Goal: Task Accomplishment & Management: Manage account settings

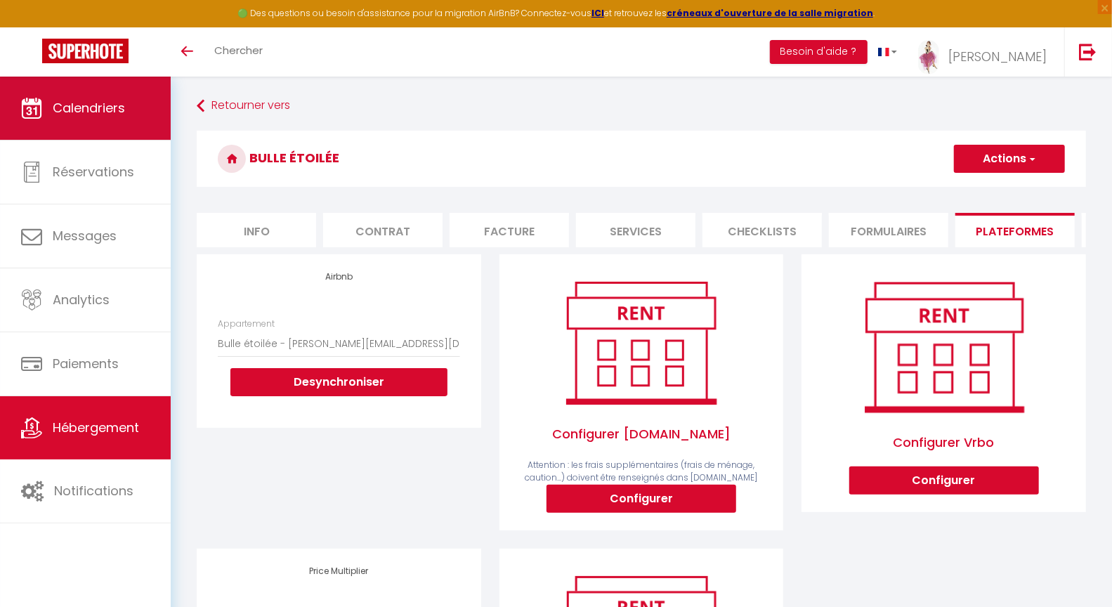
click at [98, 112] on span "Calendriers" at bounding box center [89, 108] width 72 height 18
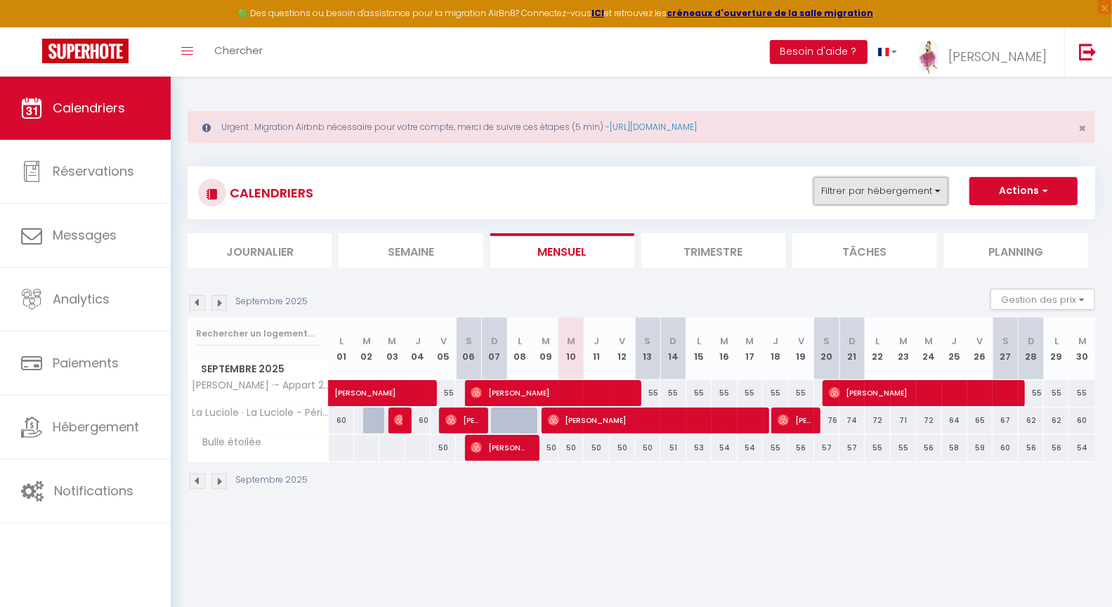
click at [886, 188] on button "Filtrer par hébergement" at bounding box center [880, 191] width 135 height 28
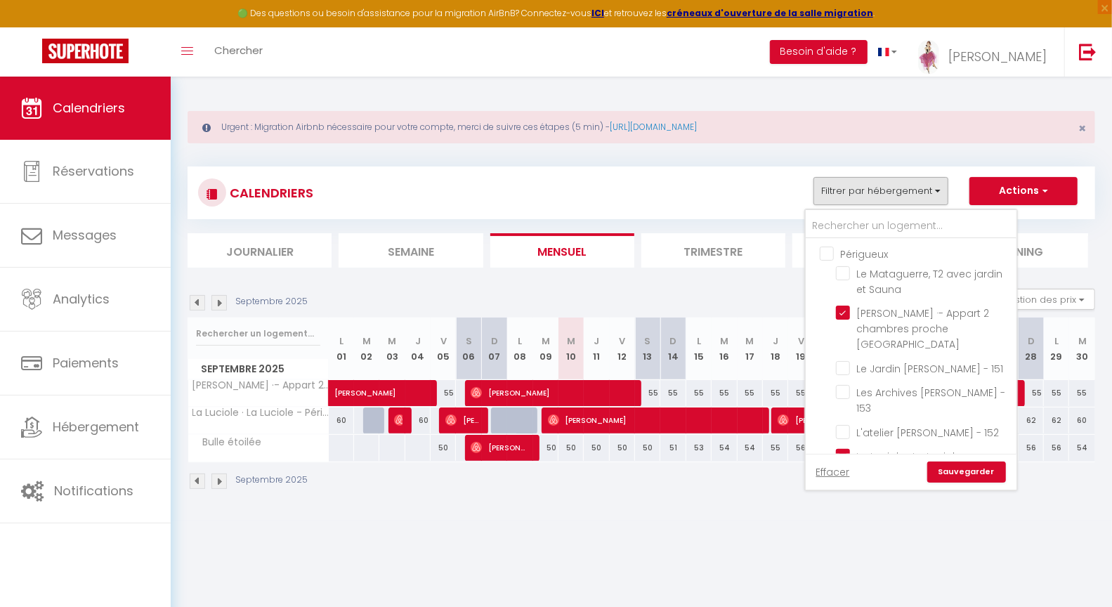
click at [832, 256] on input "Périgueux" at bounding box center [924, 253] width 211 height 14
checkbox input "true"
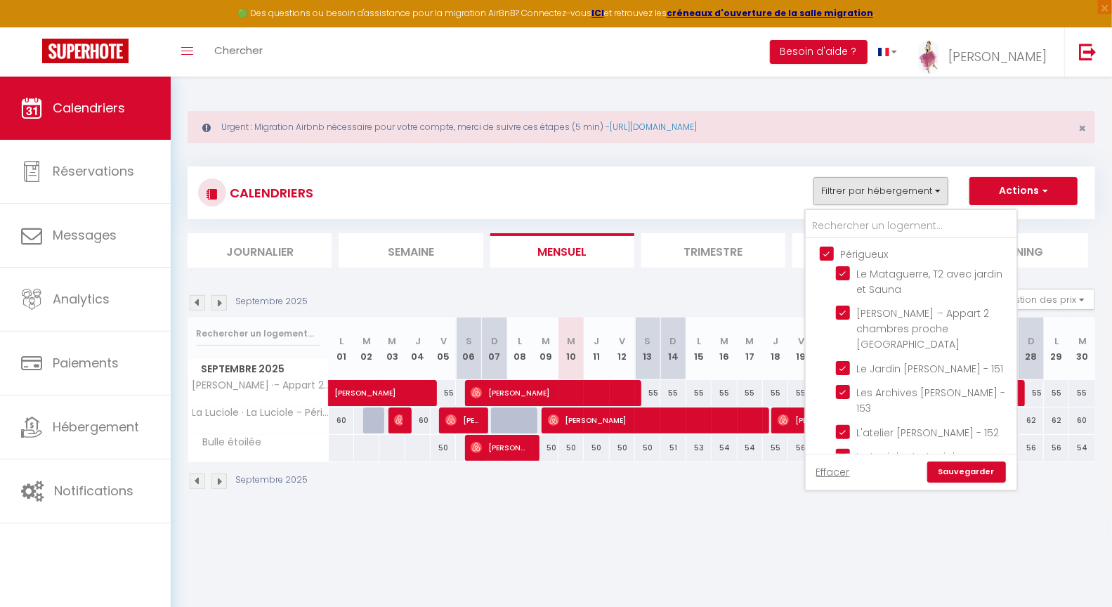
checkbox input "true"
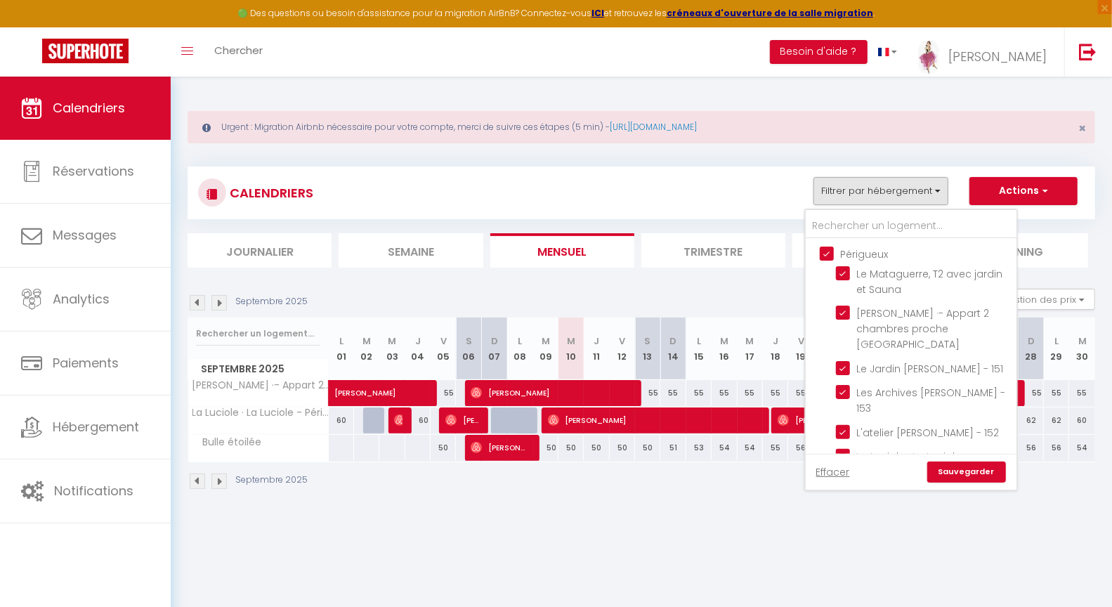
checkbox input "true"
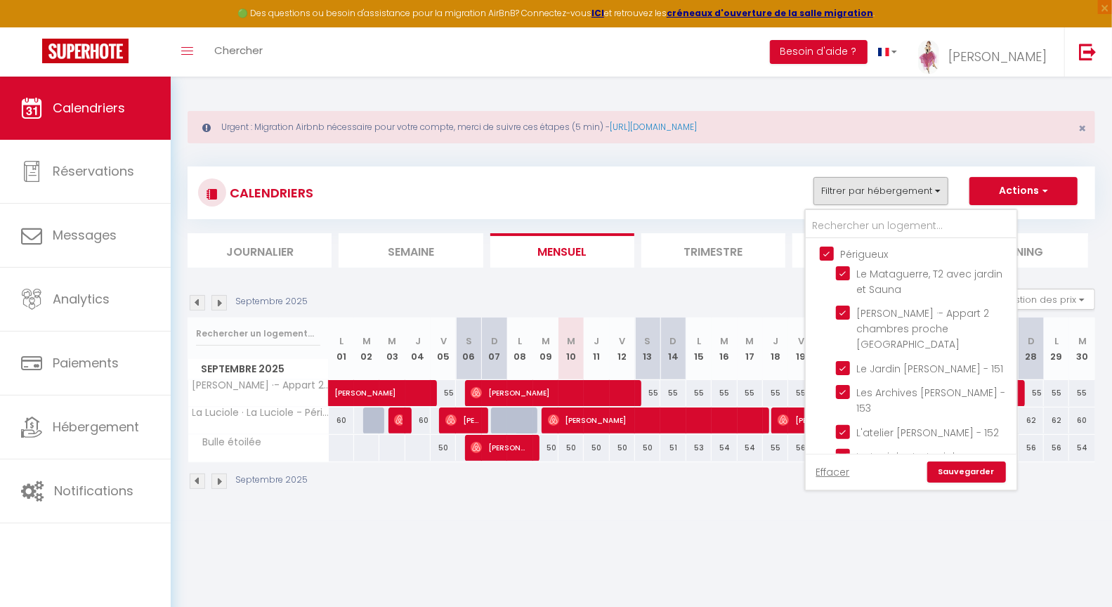
checkbox input "true"
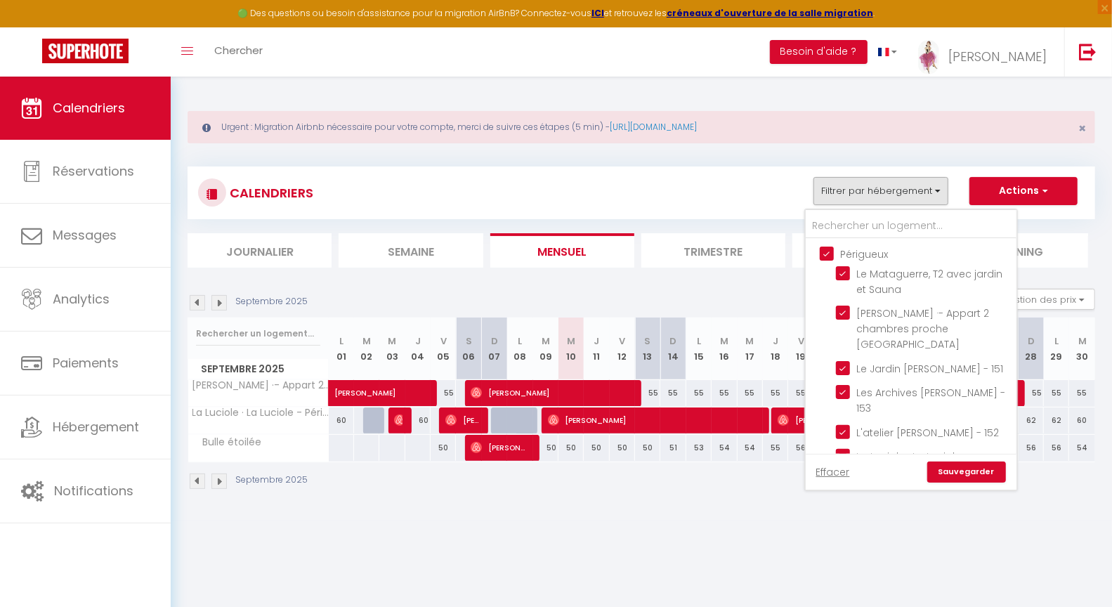
checkbox input "true"
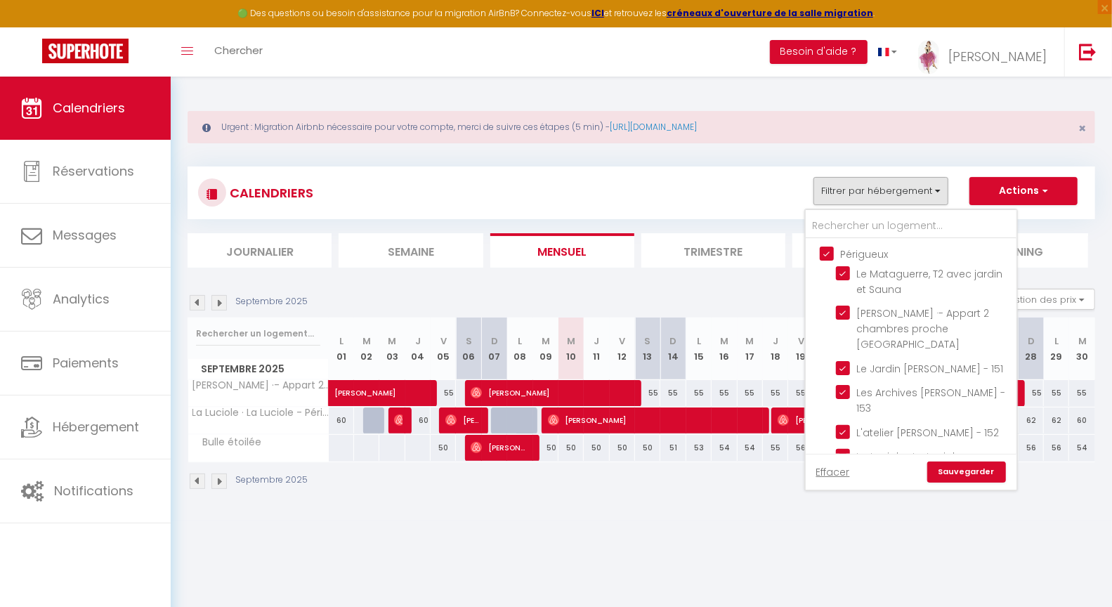
checkbox input "true"
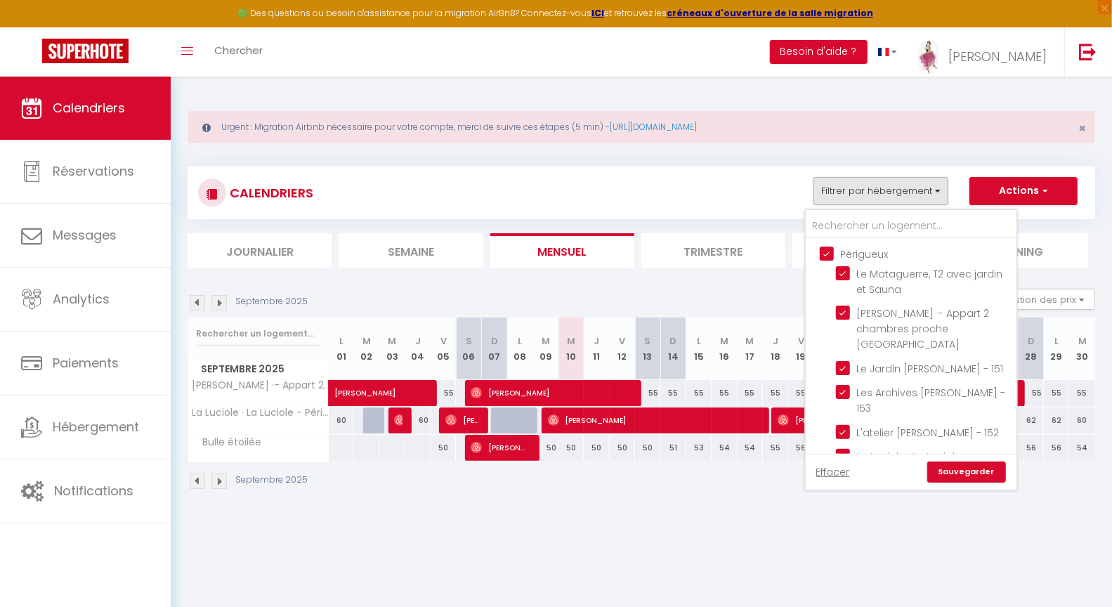
checkbox input "true"
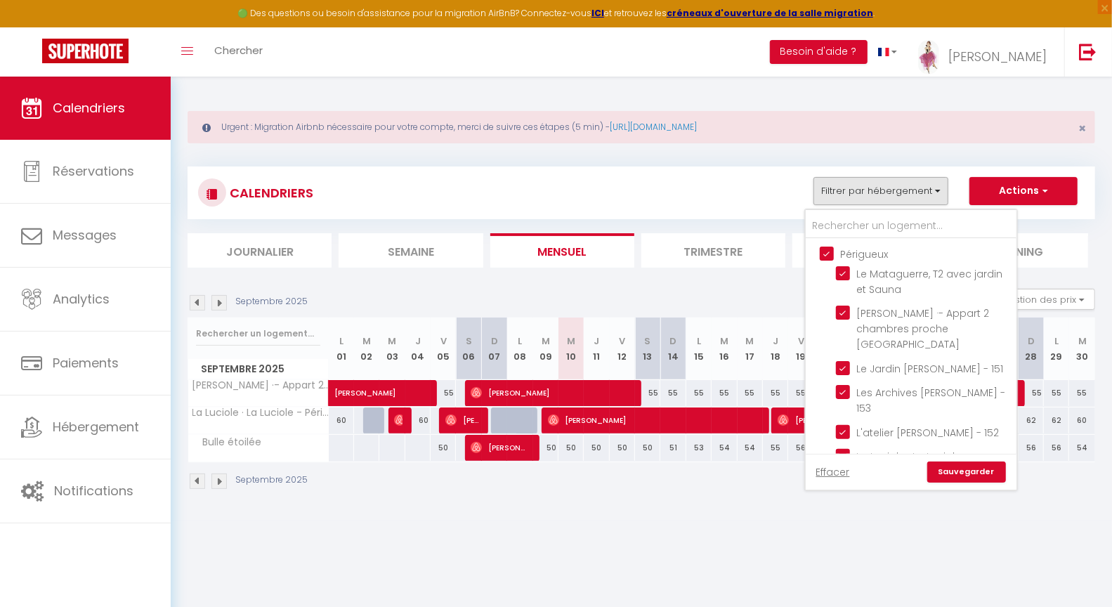
checkbox input "true"
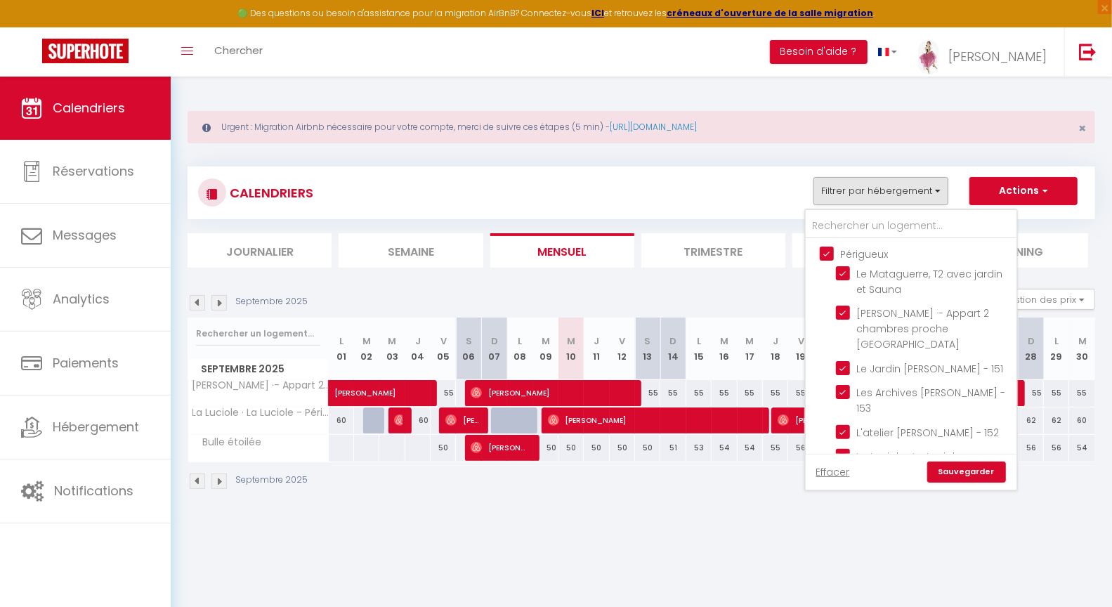
checkbox input "true"
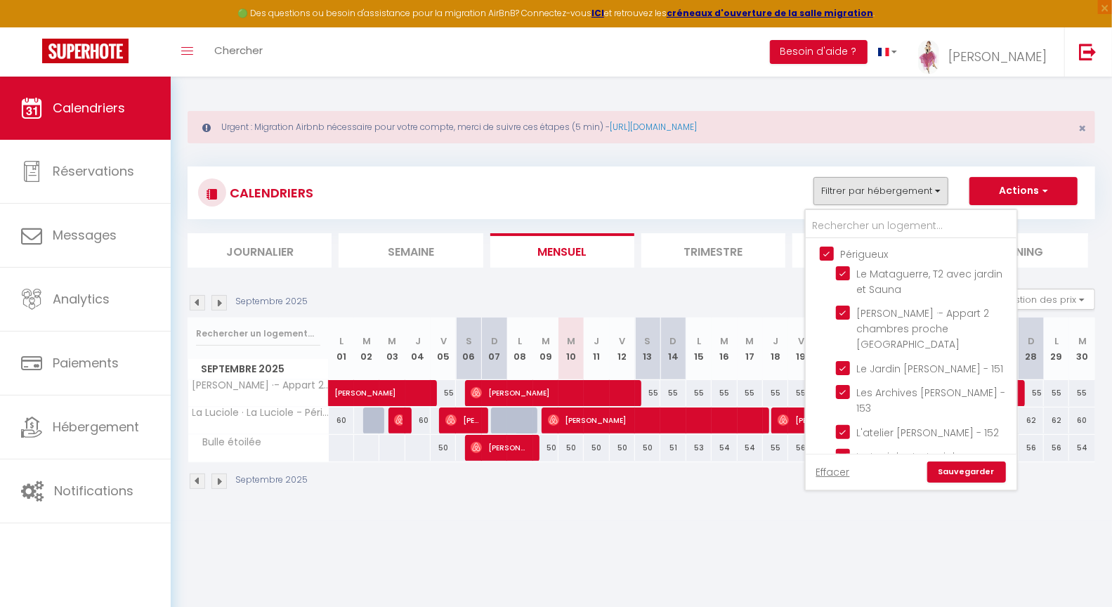
checkbox input "true"
checkbox input "false"
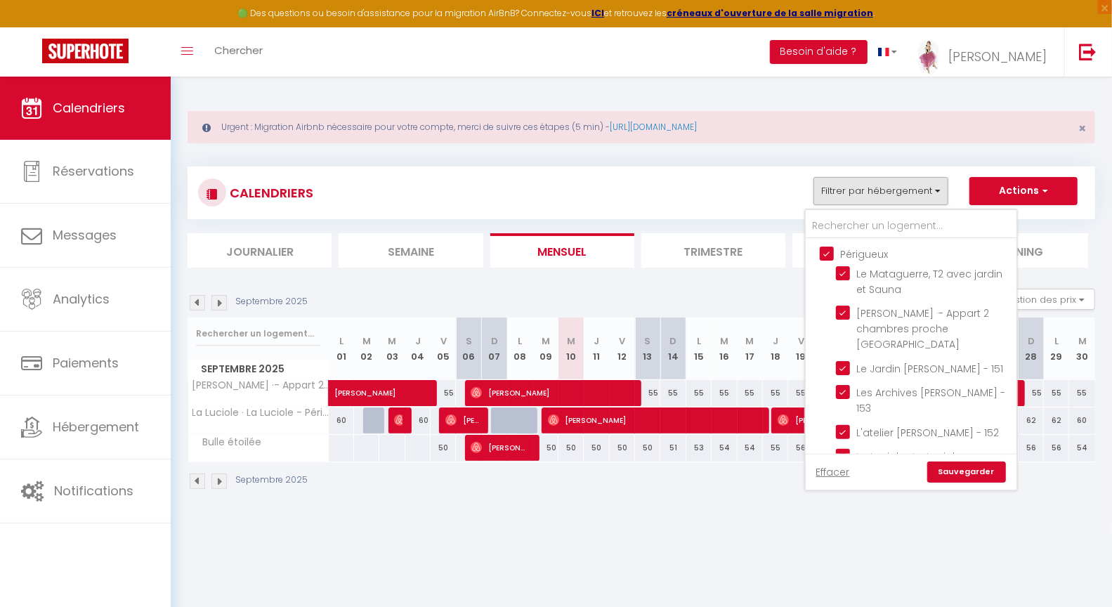
checkbox input "false"
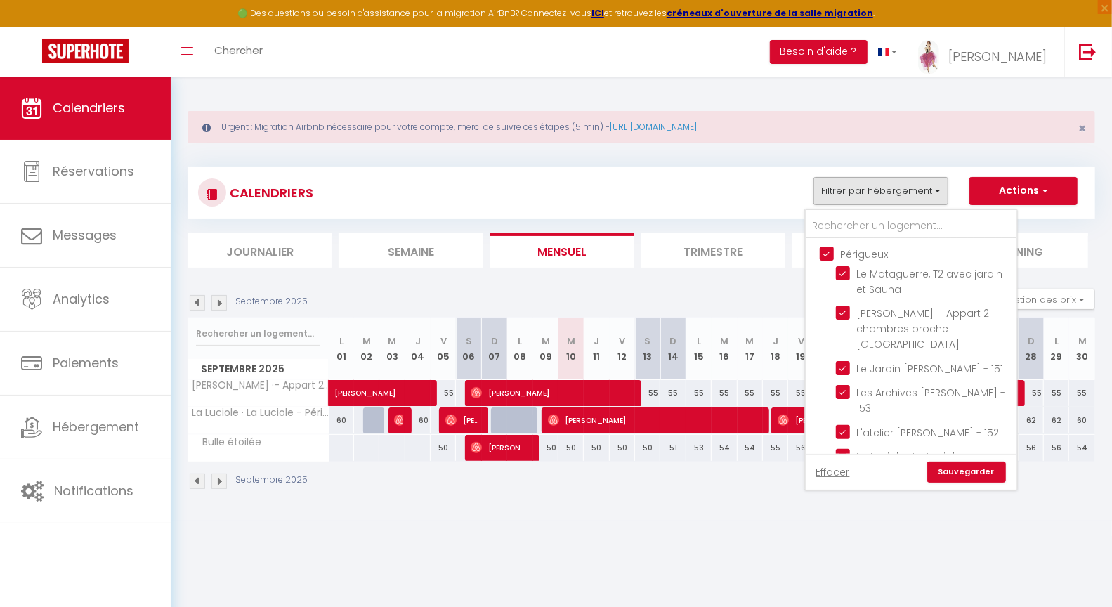
checkbox input "false"
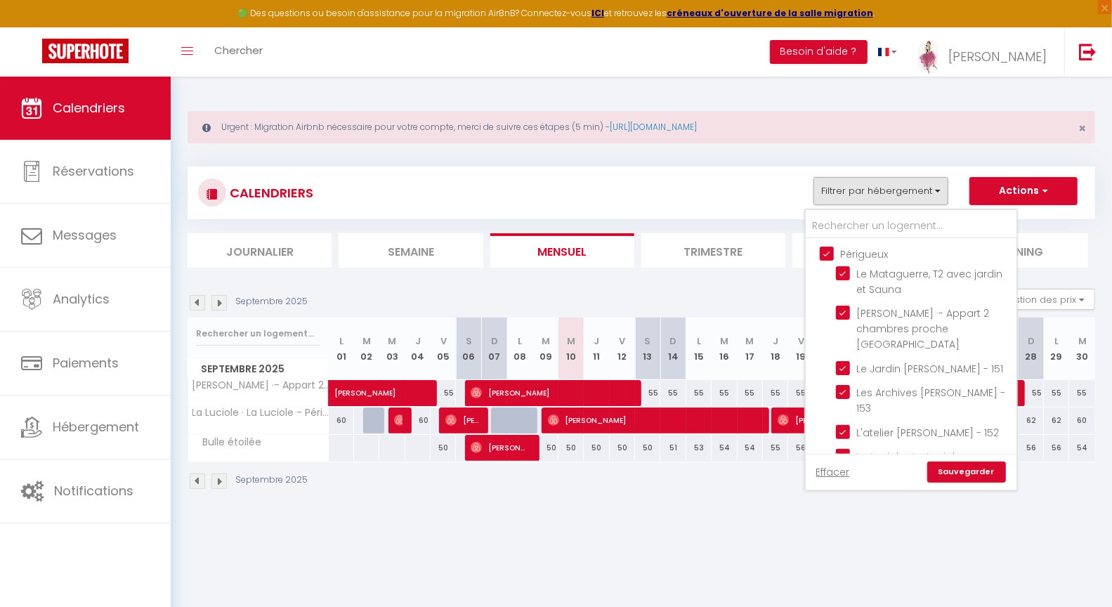
checkbox input "false"
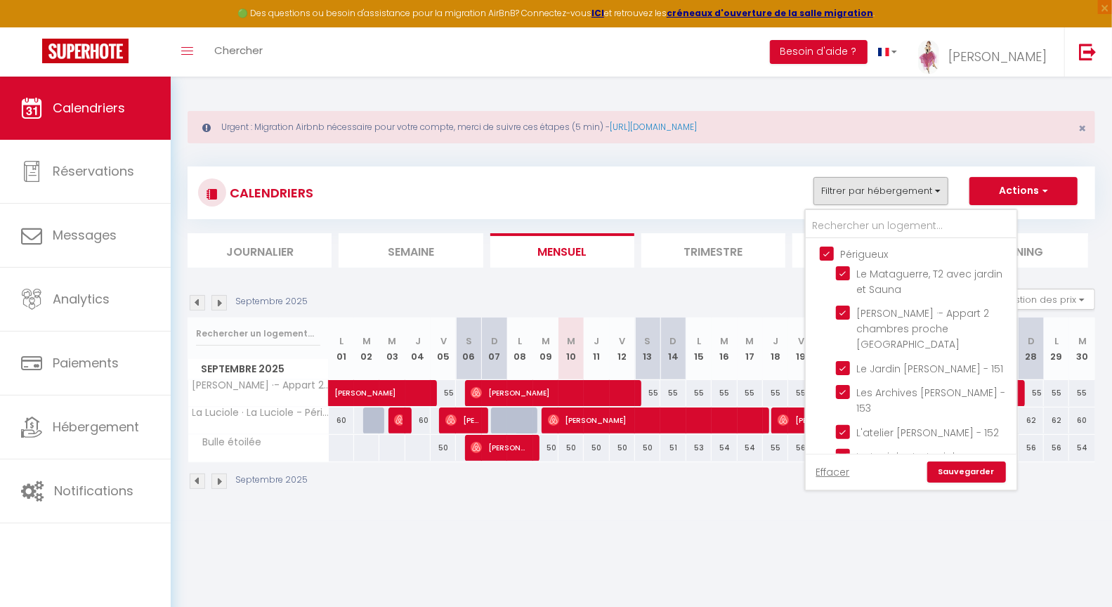
checkbox input "false"
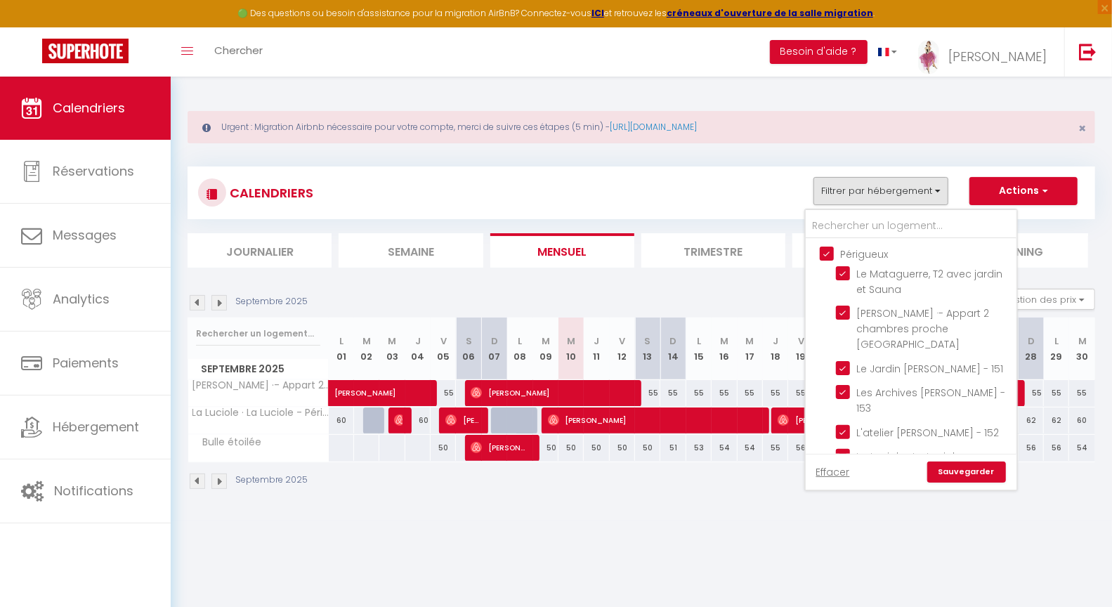
checkbox input "false"
click at [829, 254] on input "Périgueux" at bounding box center [924, 253] width 211 height 14
checkbox input "false"
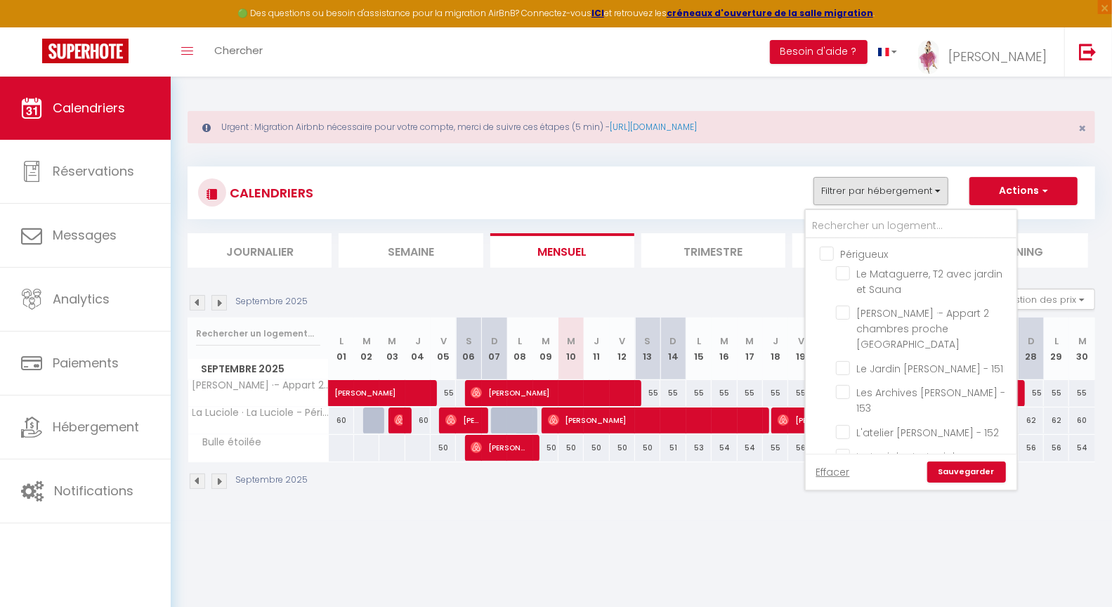
checkbox input "false"
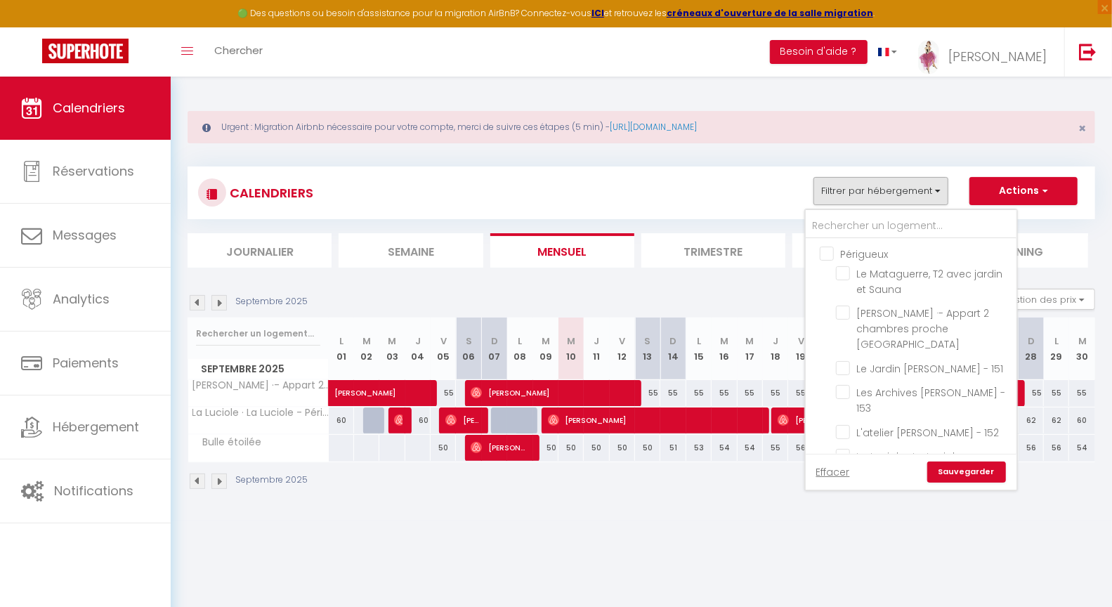
checkbox input "false"
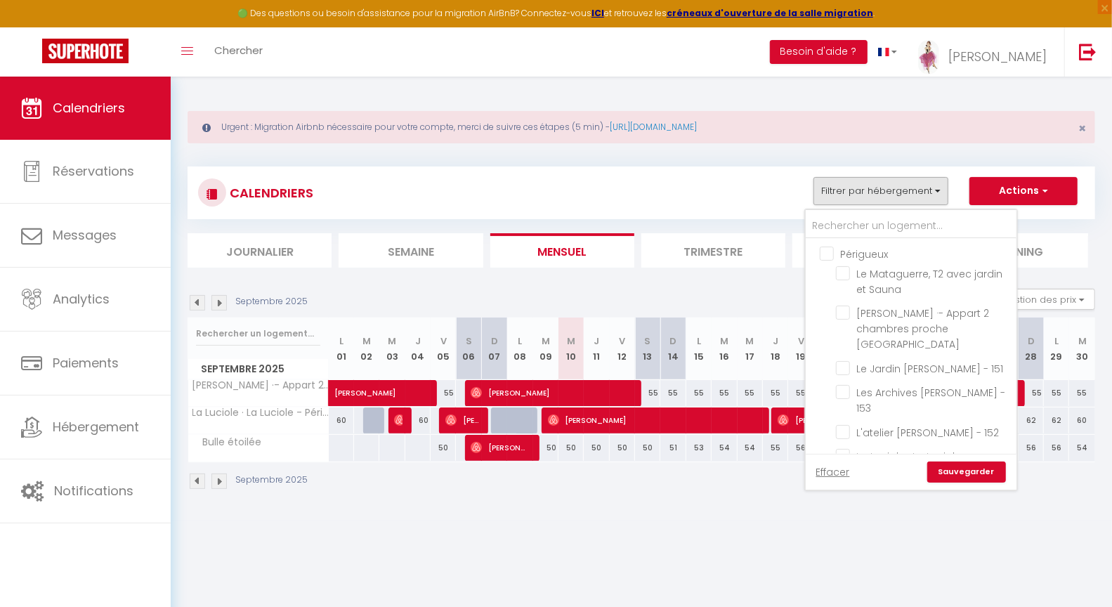
checkbox input "false"
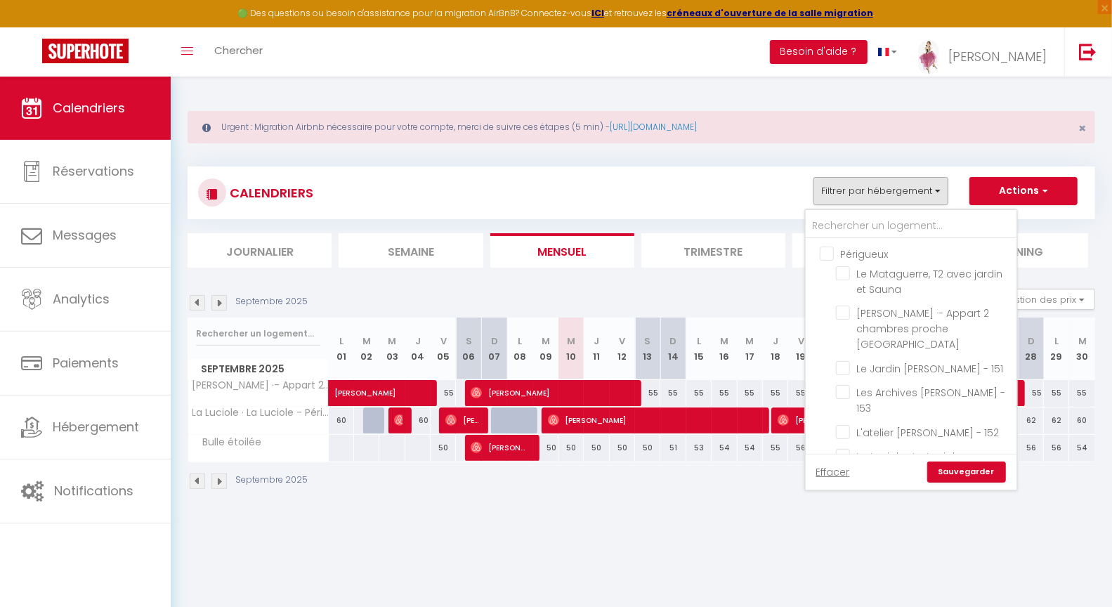
checkbox input "false"
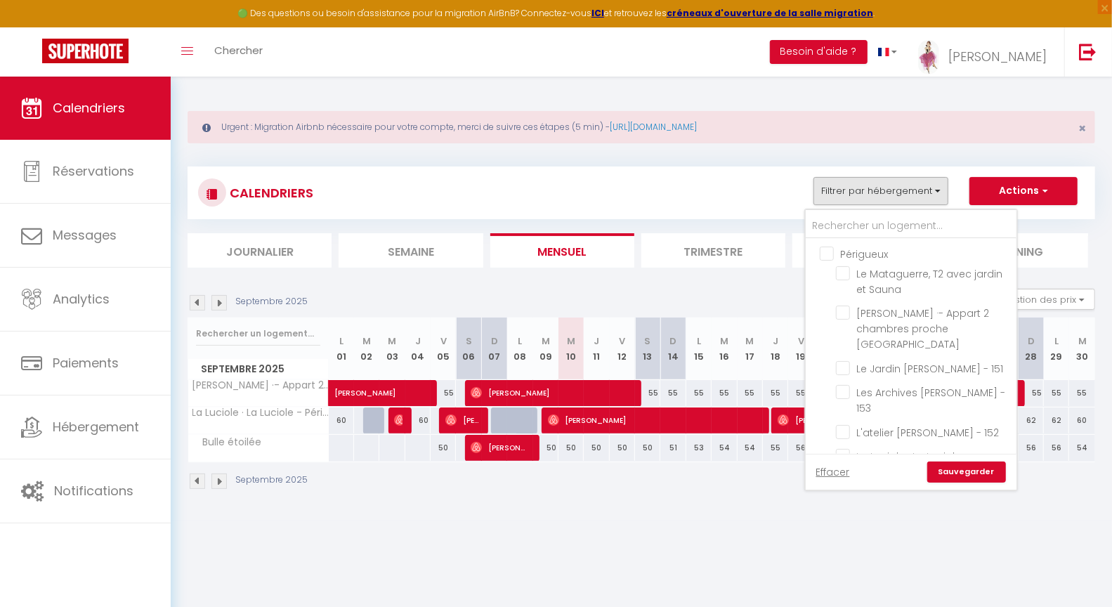
checkbox input "false"
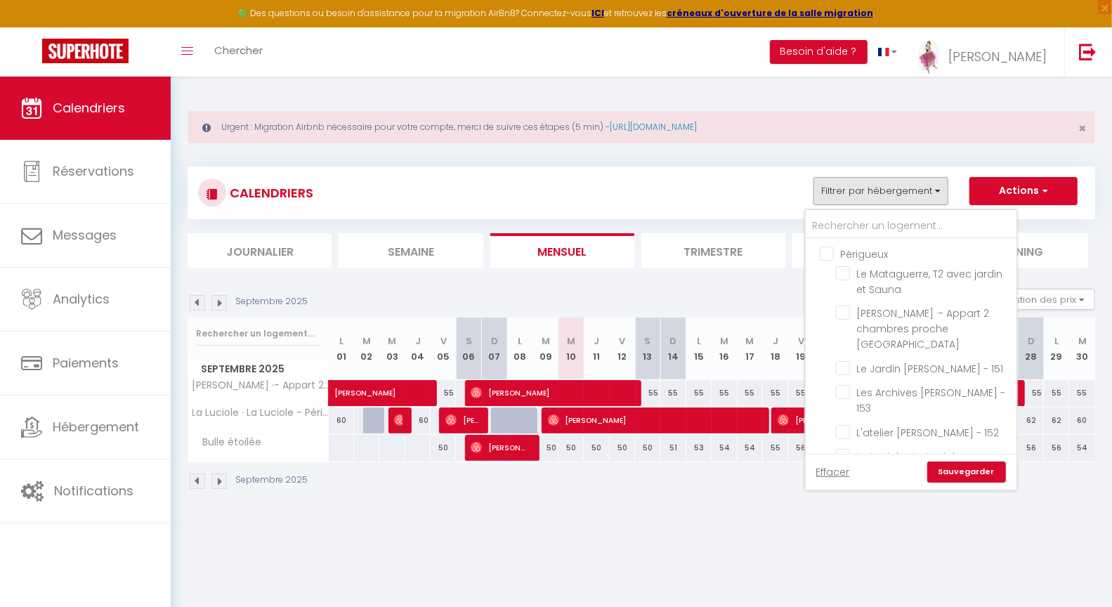
checkbox input "false"
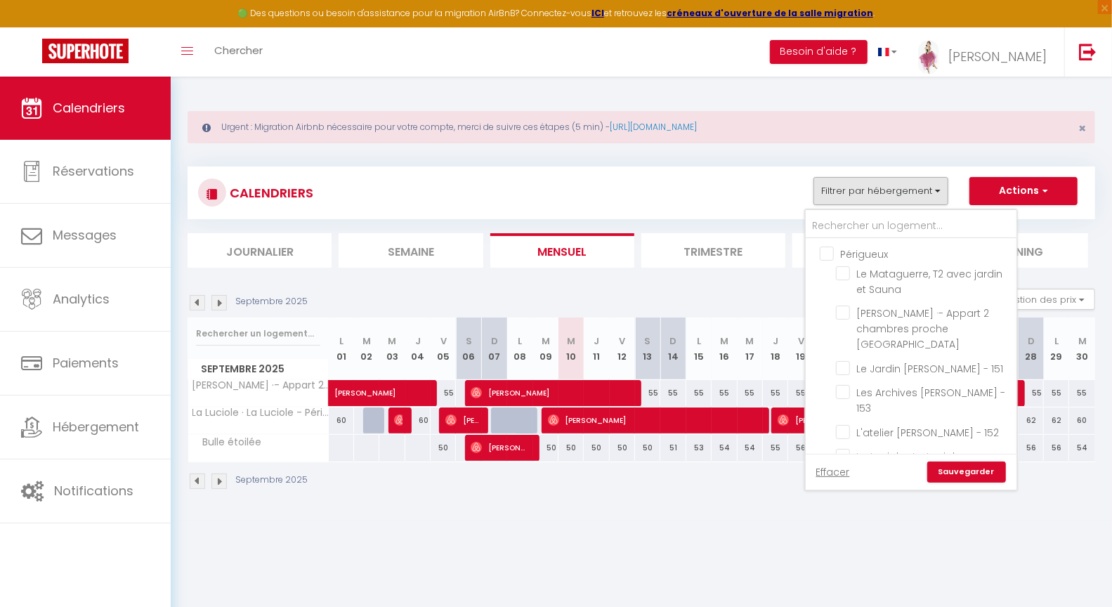
checkbox input "false"
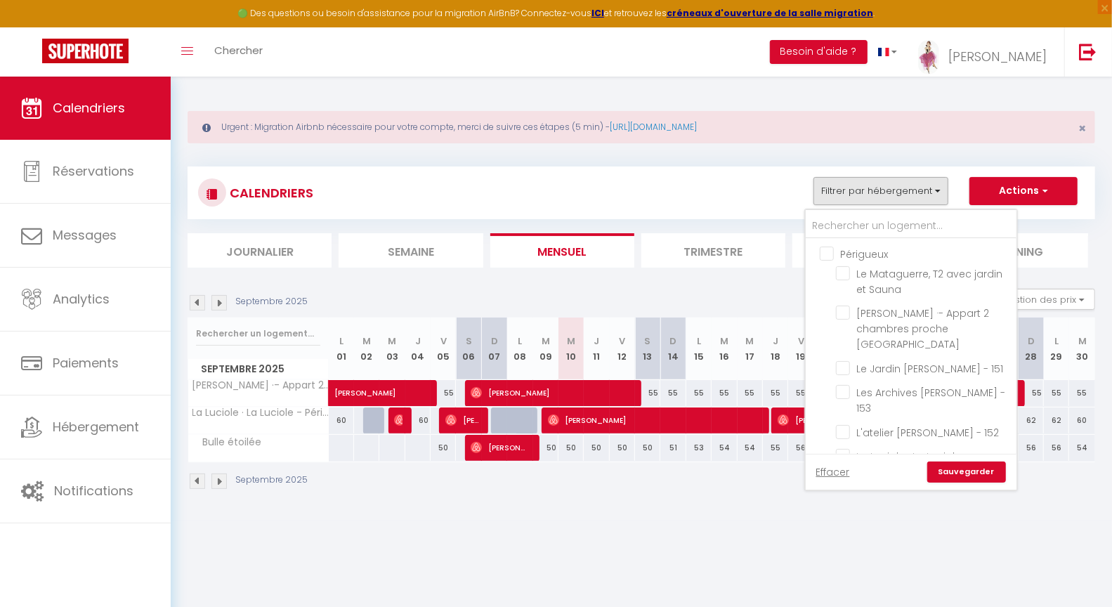
checkbox input "false"
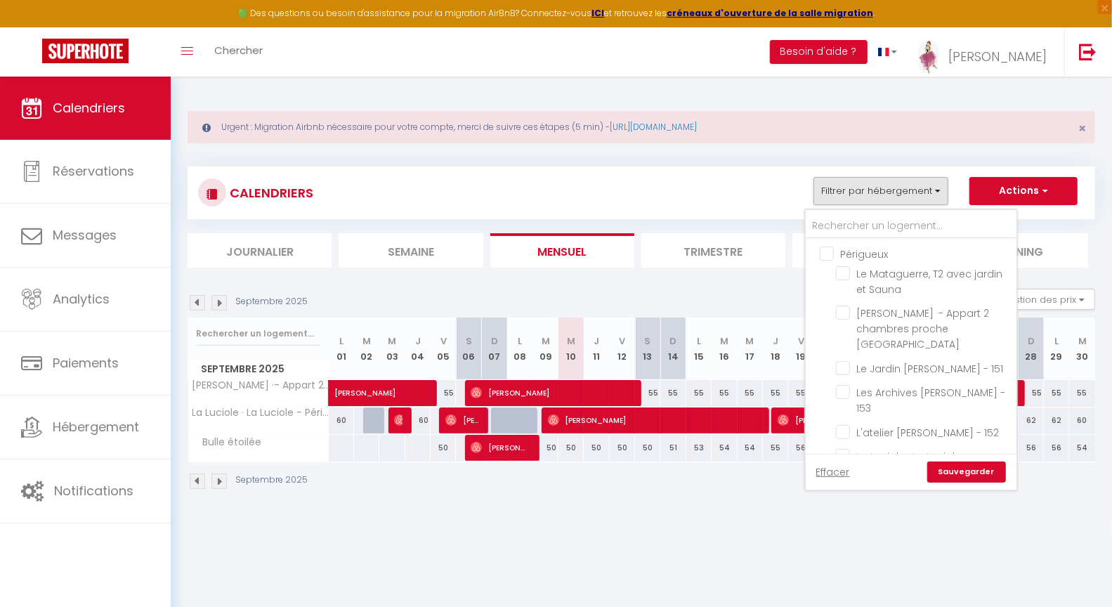
checkbox input "false"
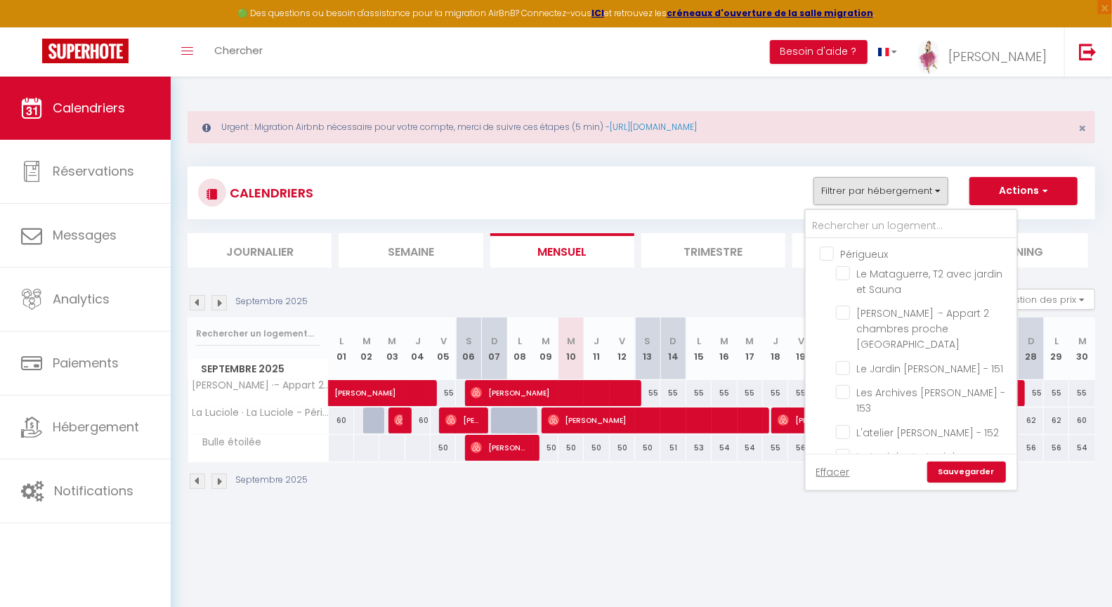
checkbox input "false"
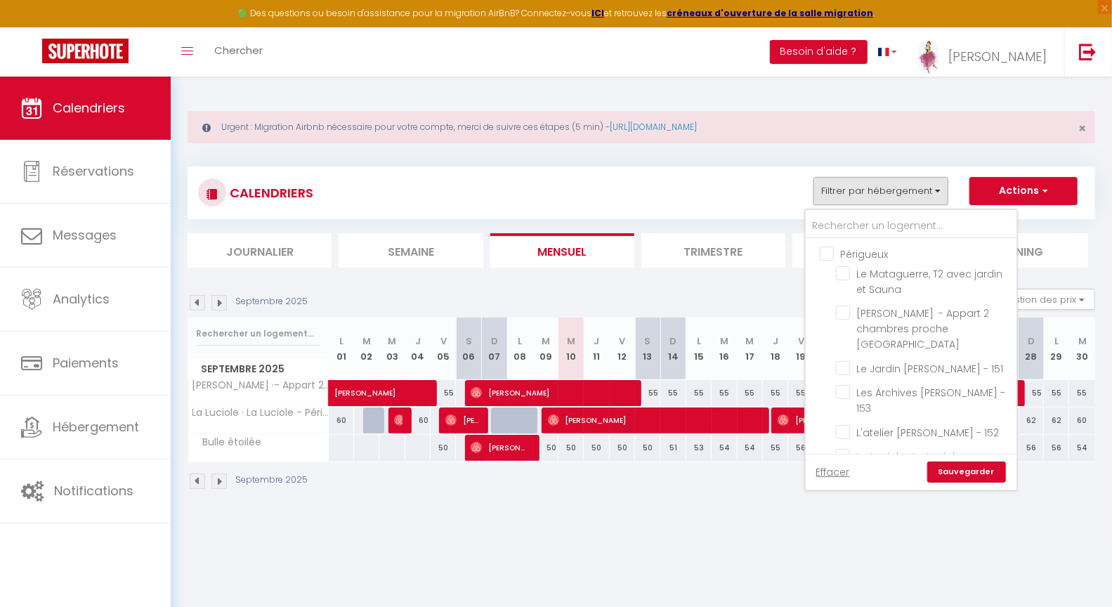
checkbox input "false"
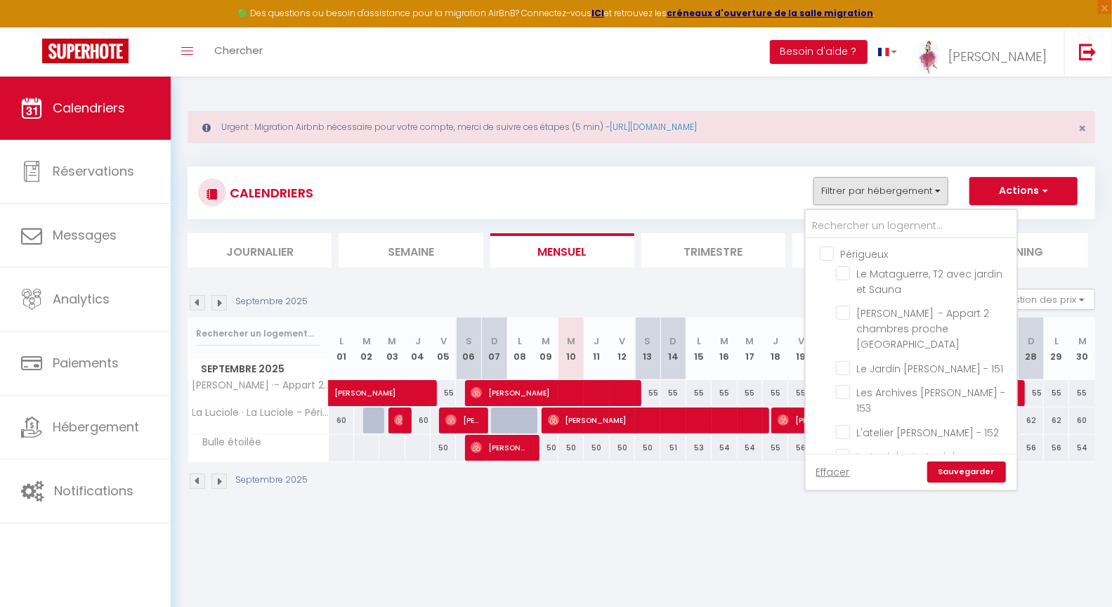
checkbox input "false"
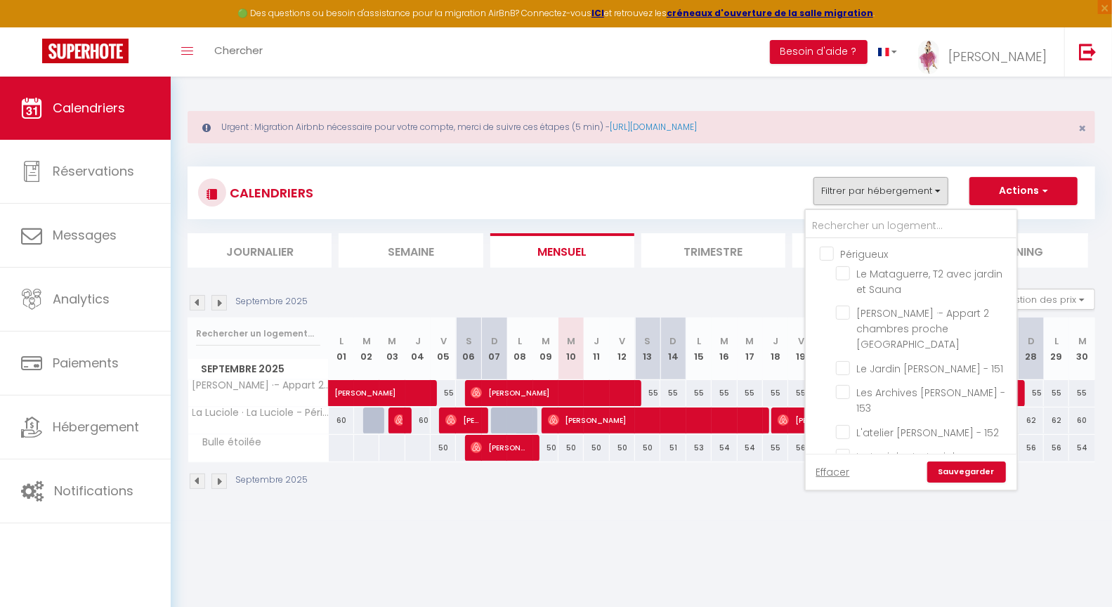
checkbox input "false"
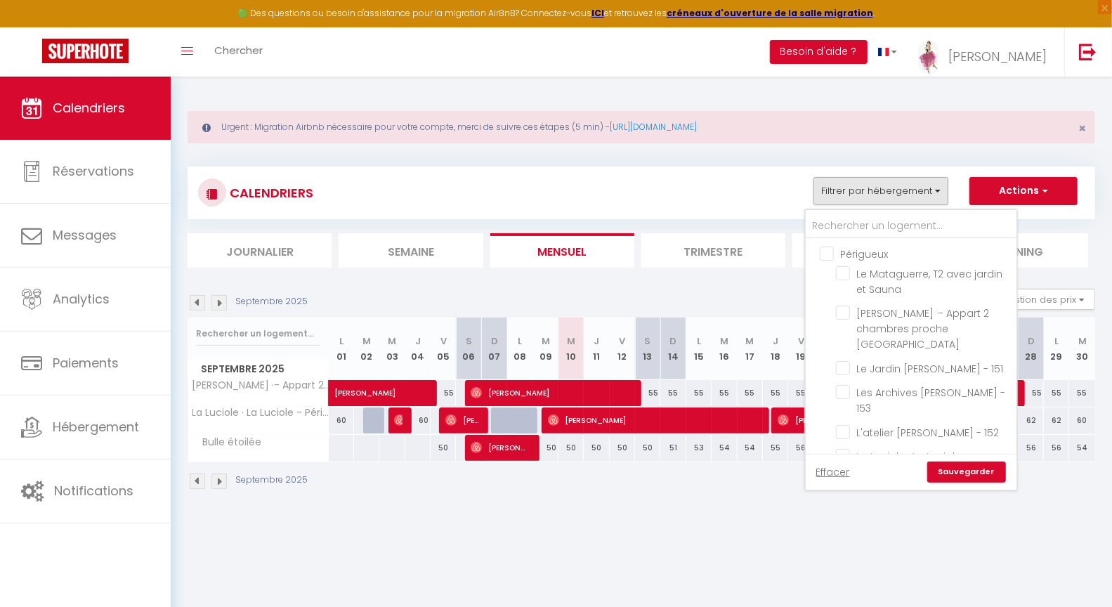
checkbox input "false"
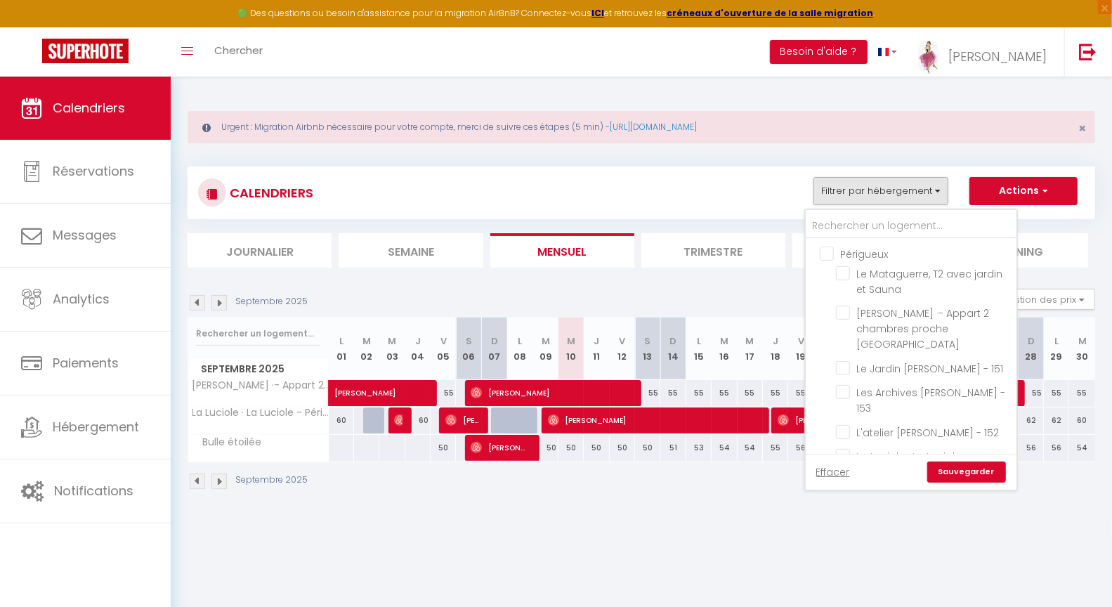
checkbox input "false"
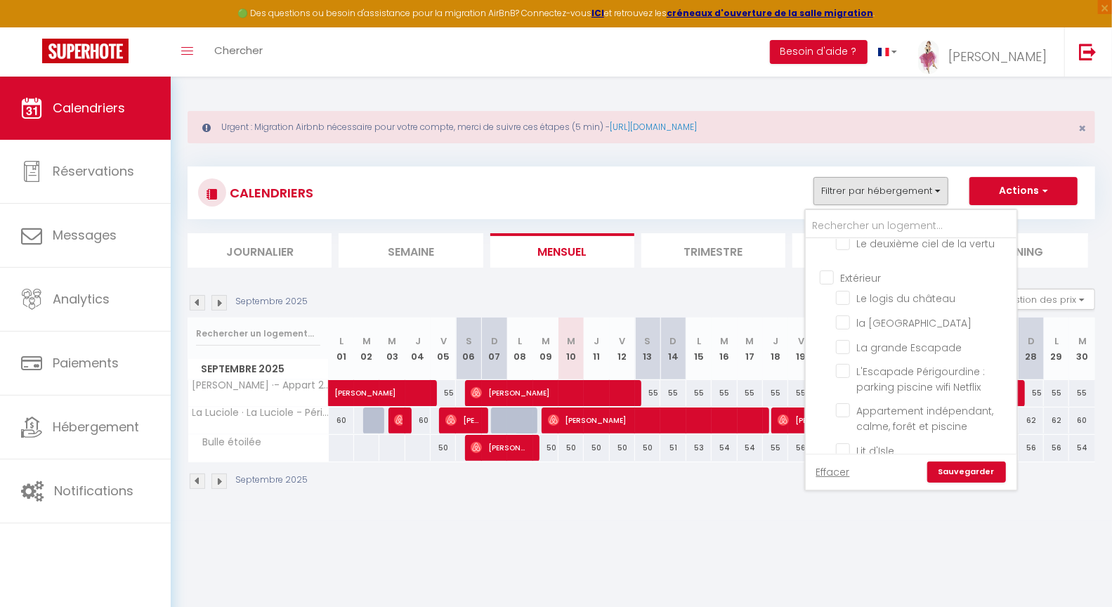
scroll to position [2067, 0]
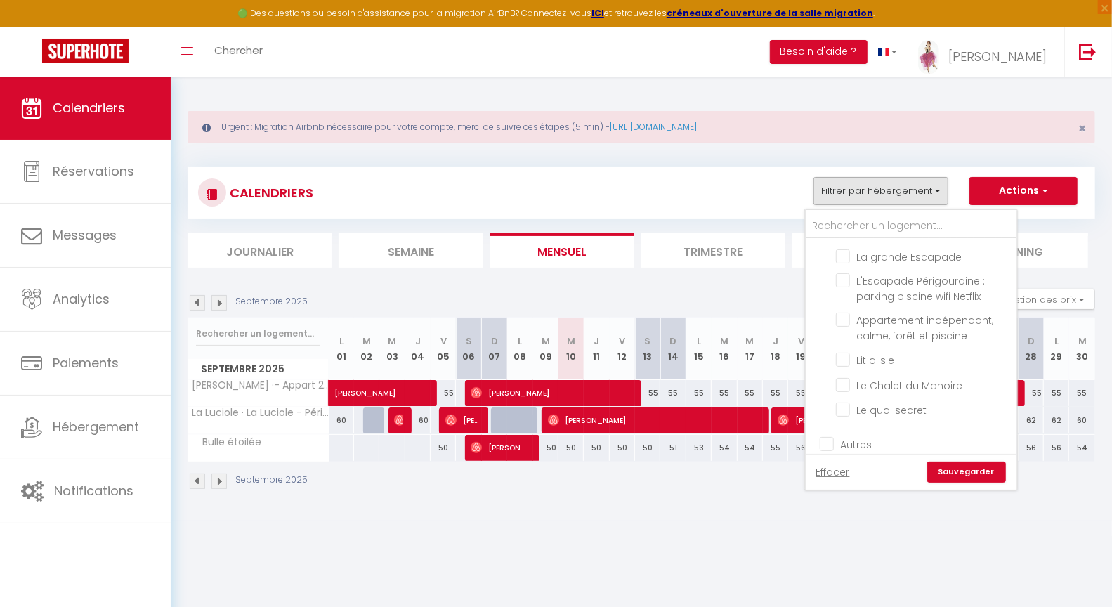
click at [973, 473] on link "Sauvegarder" at bounding box center [966, 471] width 79 height 21
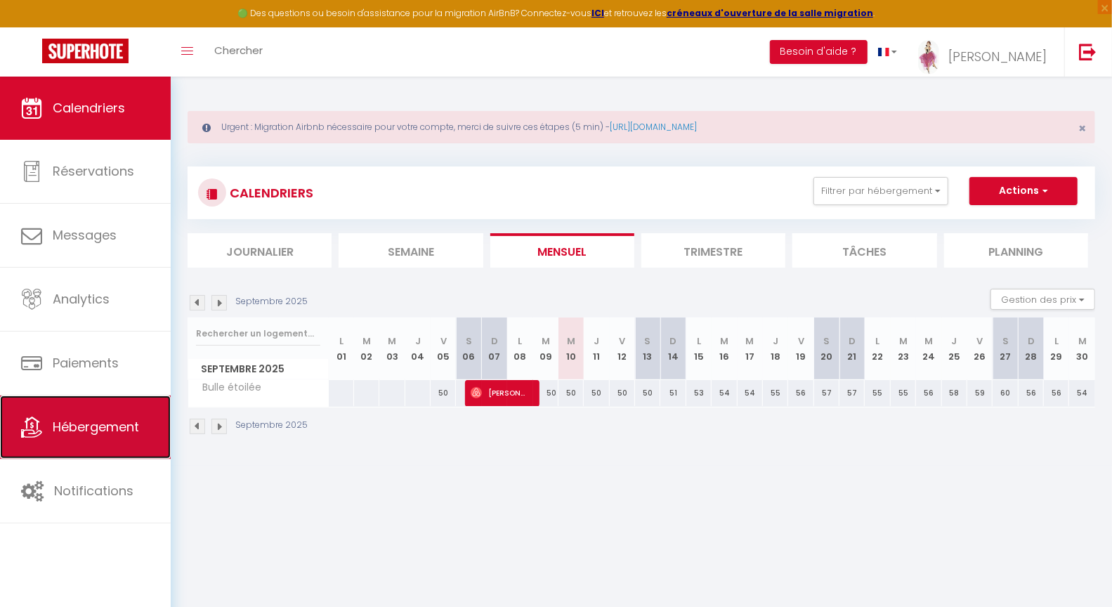
click at [65, 422] on span "Hébergement" at bounding box center [96, 427] width 86 height 18
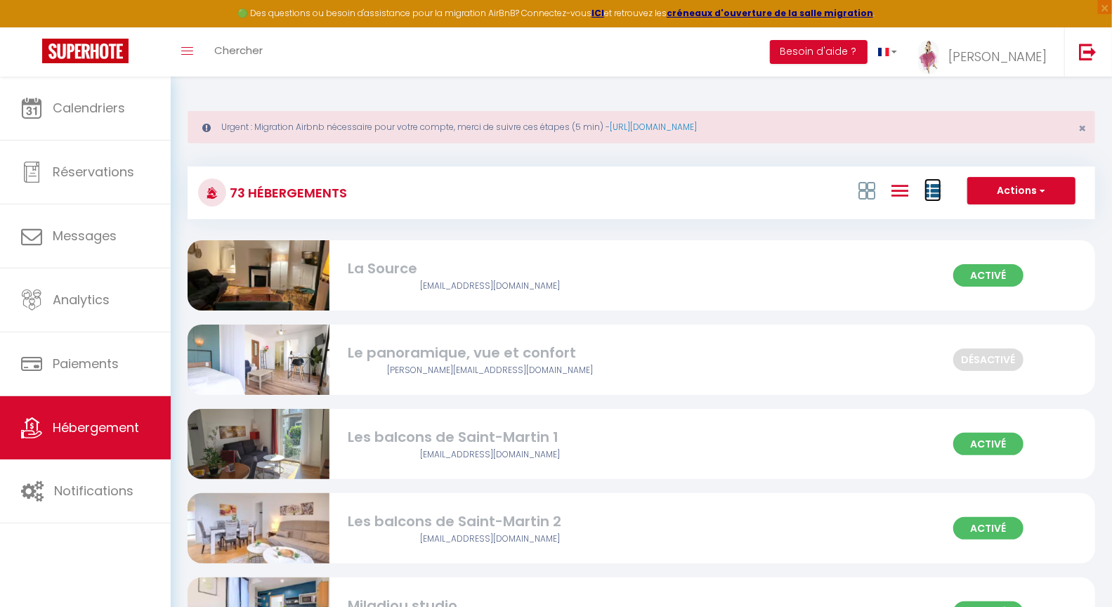
drag, startPoint x: 930, startPoint y: 192, endPoint x: 862, endPoint y: 218, distance: 72.7
click at [930, 192] on icon at bounding box center [932, 191] width 17 height 17
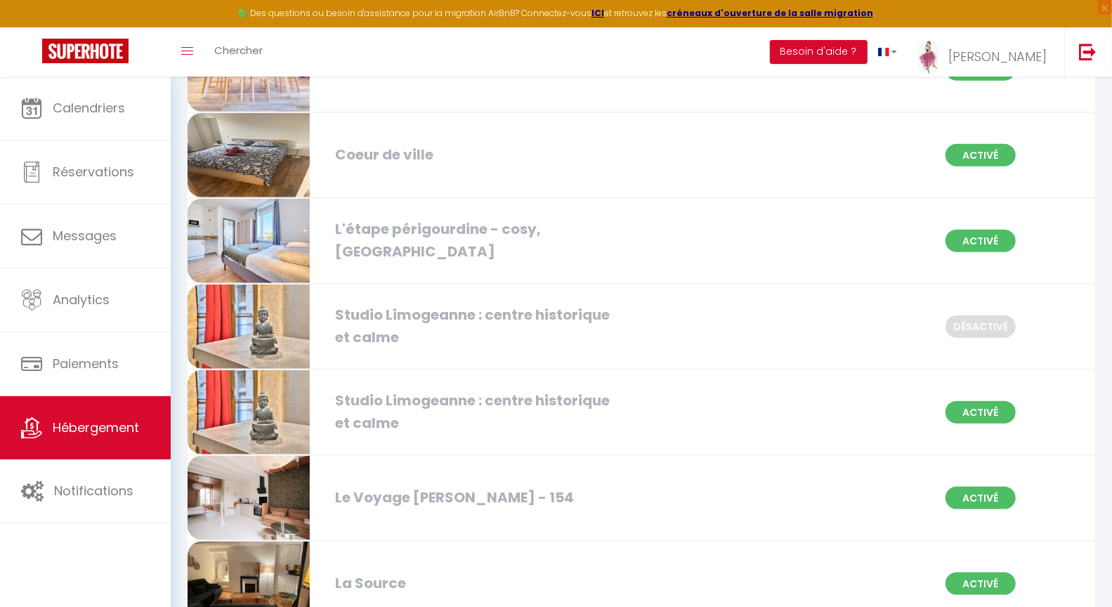
scroll to position [813, 0]
click at [388, 397] on div "Studio Limogeanne : centre historique et calme" at bounding box center [473, 411] width 290 height 44
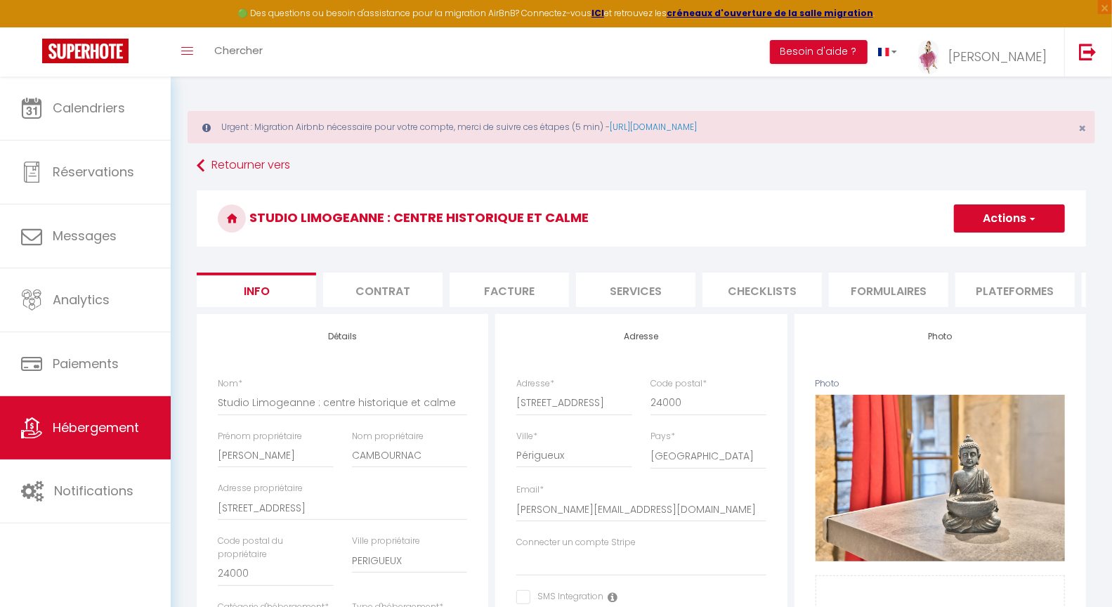
select select
checkbox input "false"
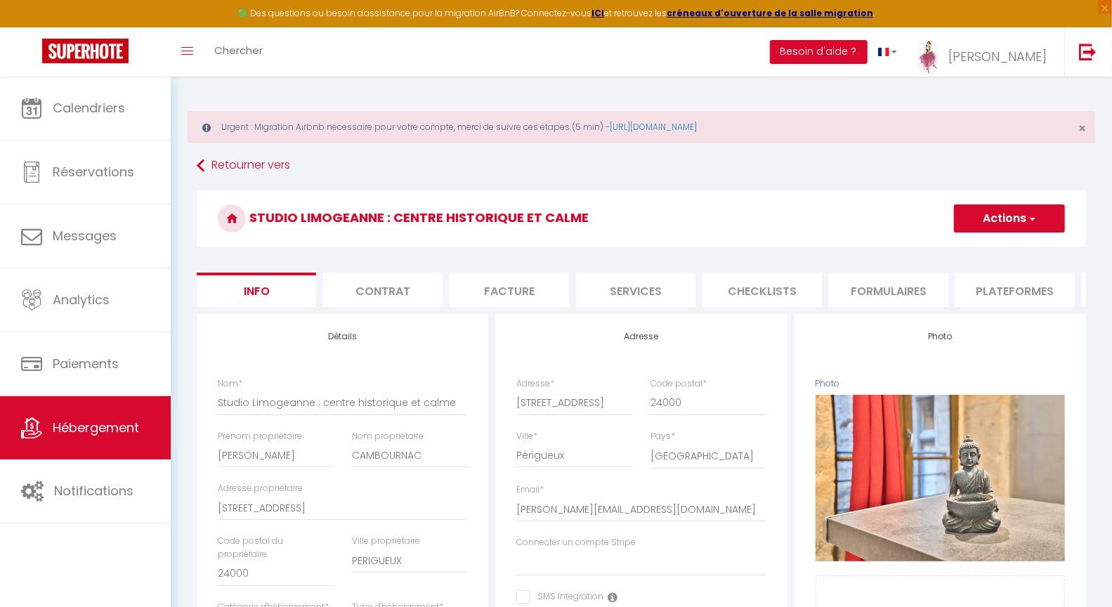
checkbox input "false"
click at [764, 292] on li "Checklists" at bounding box center [761, 289] width 119 height 34
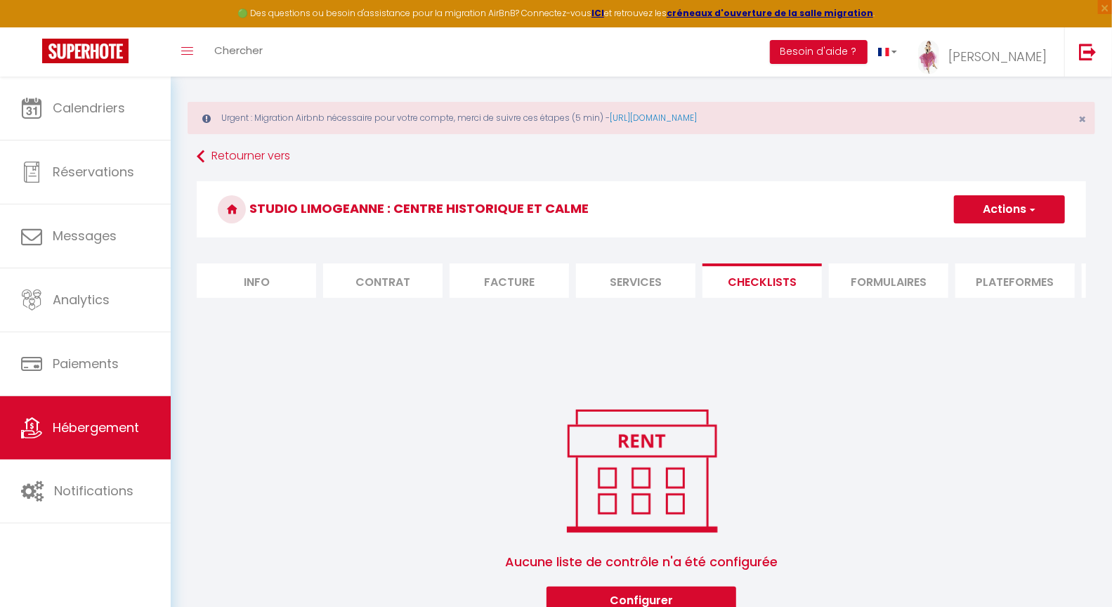
scroll to position [24, 0]
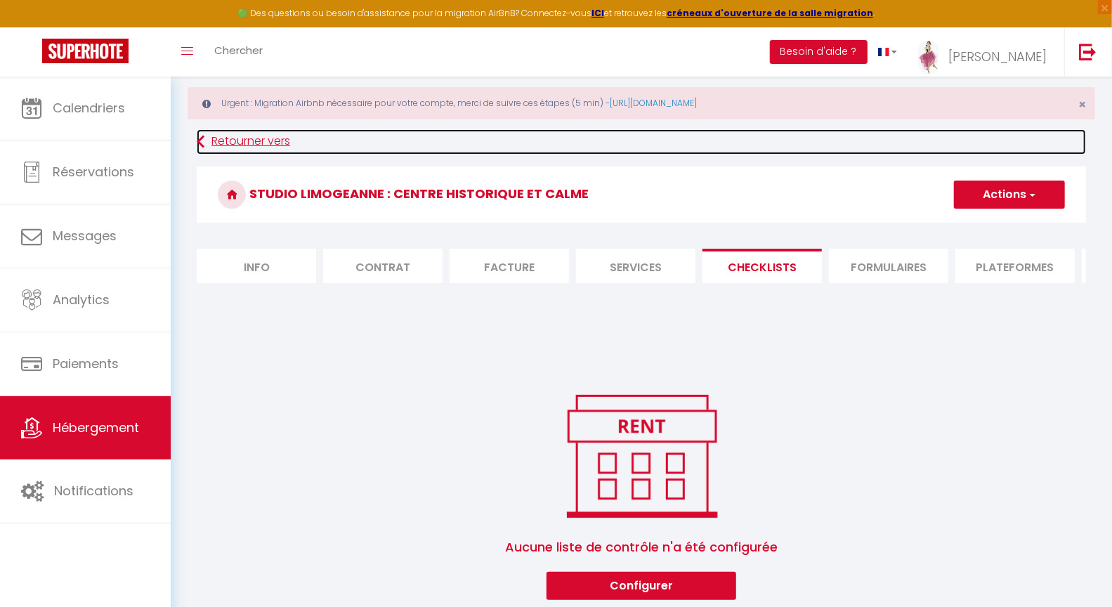
click at [237, 139] on link "Retourner vers" at bounding box center [641, 141] width 889 height 25
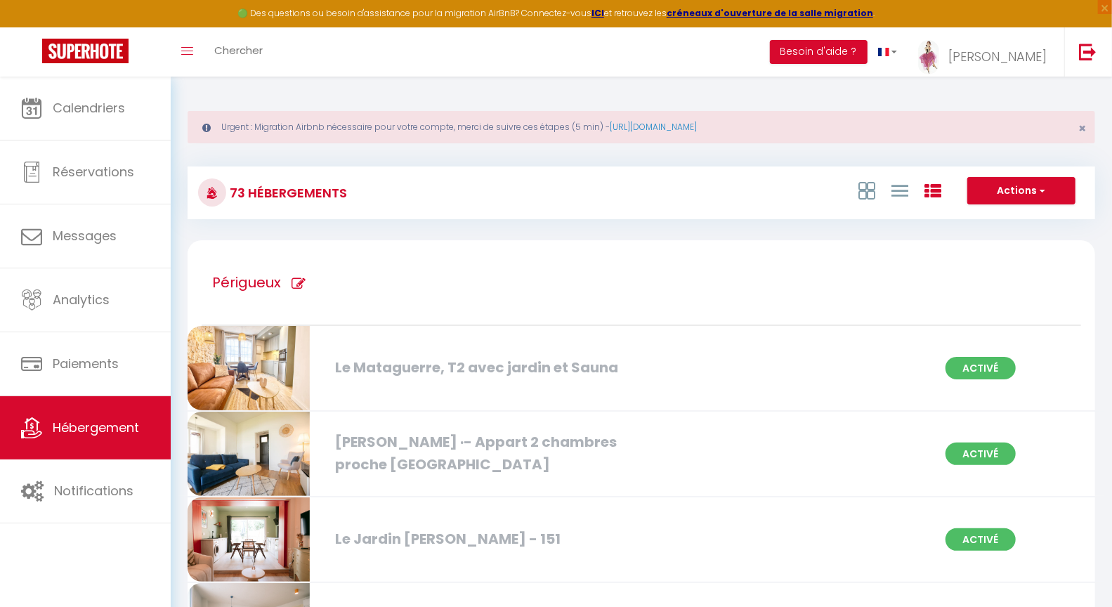
click at [405, 362] on div "Le Mataguerre, T2 avec jardin et Sauna" at bounding box center [473, 368] width 290 height 22
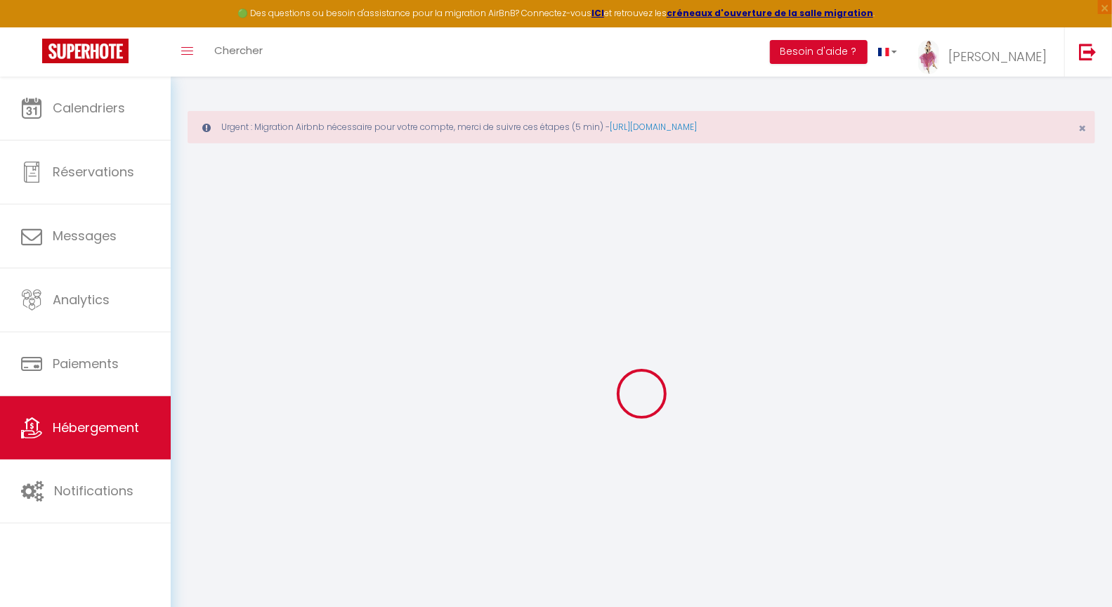
select select
checkbox input "false"
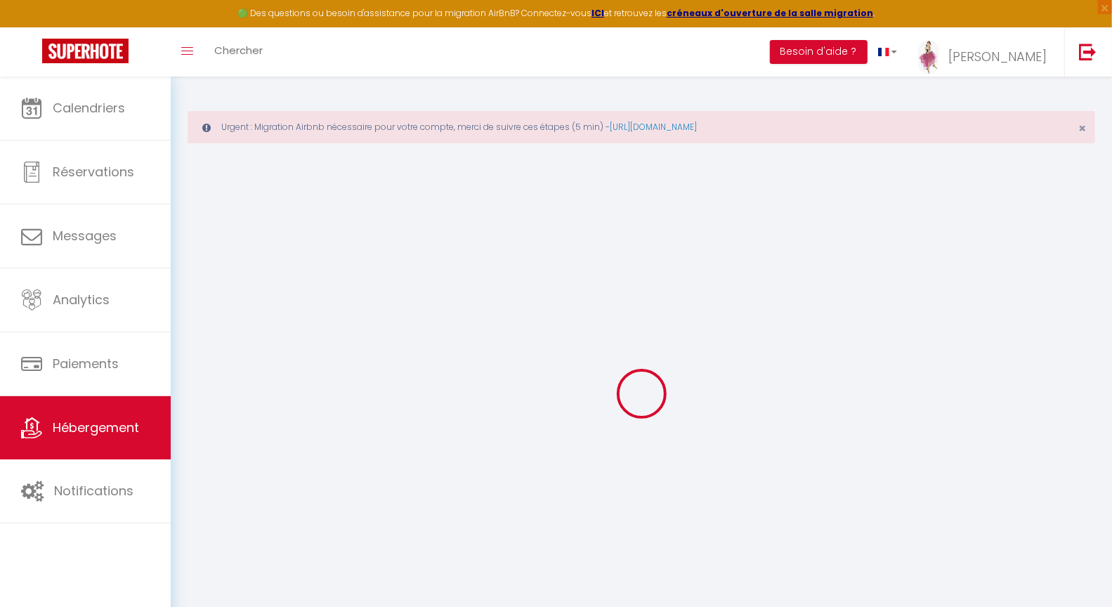
checkbox input "false"
select select
checkbox input "false"
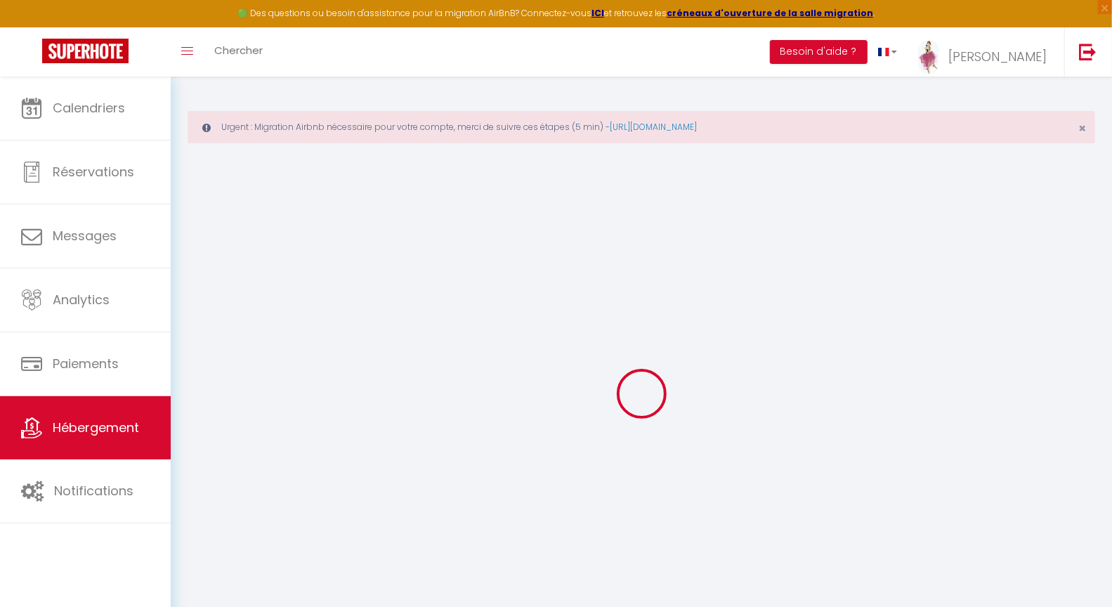
checkbox input "false"
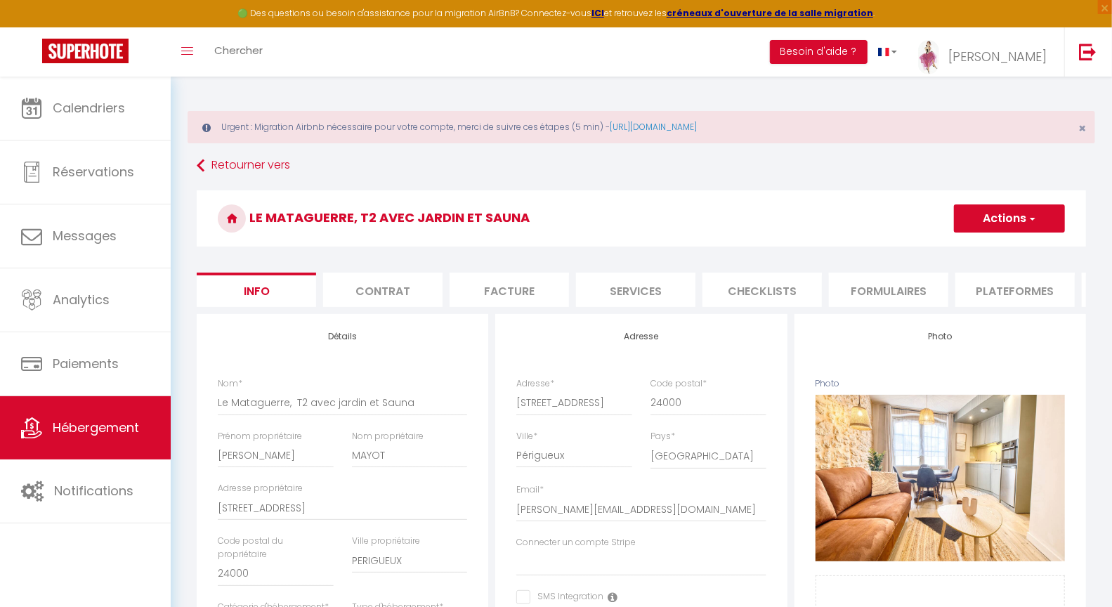
click at [752, 289] on li "Checklists" at bounding box center [761, 289] width 119 height 34
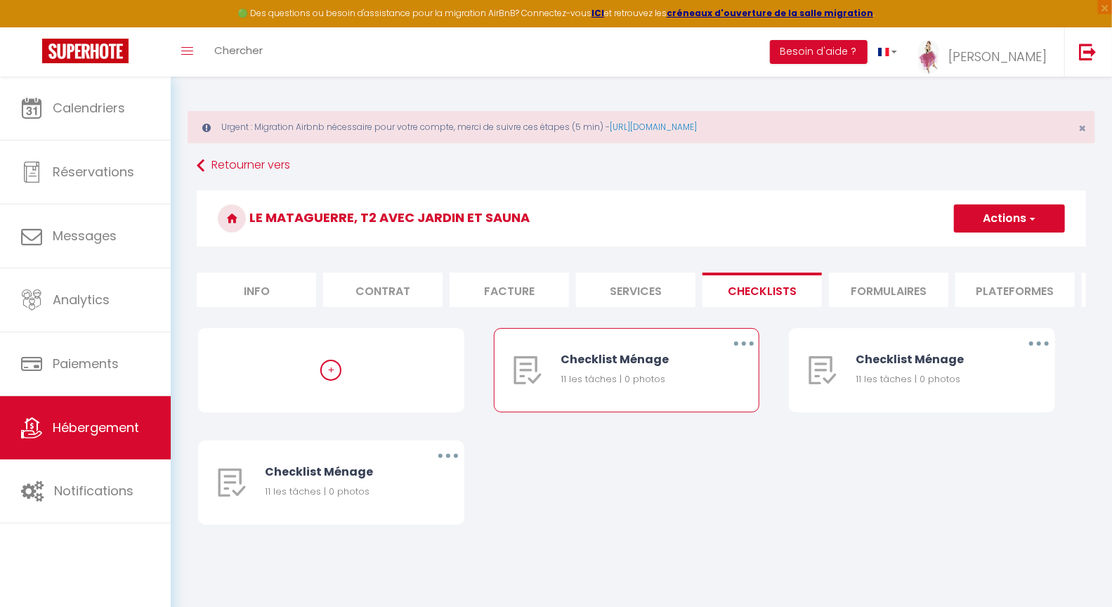
click at [741, 351] on button "button" at bounding box center [743, 343] width 39 height 22
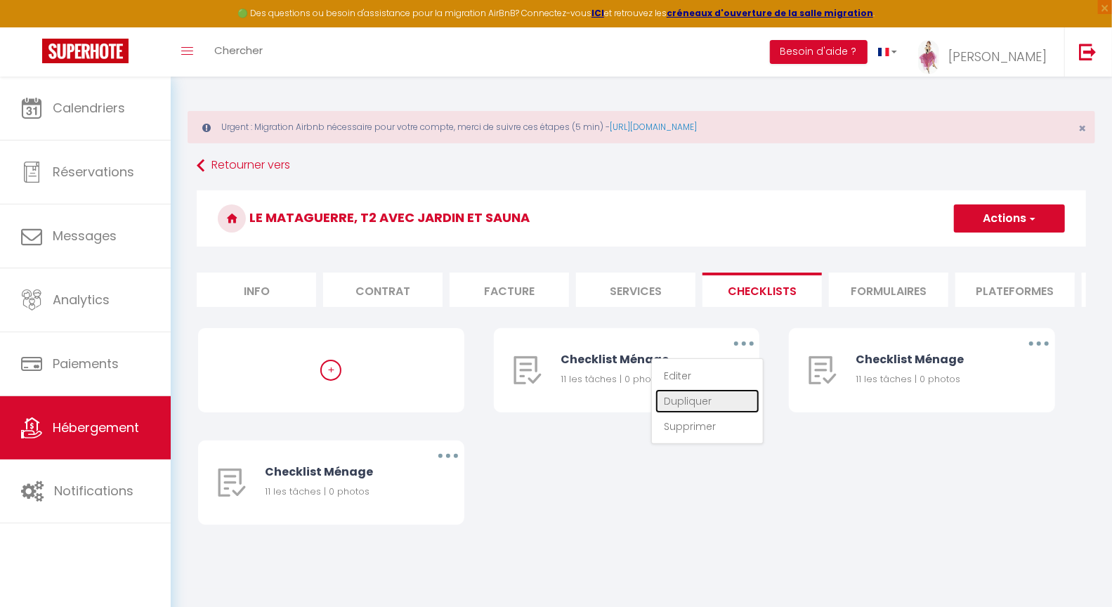
click at [687, 409] on link "Dupliquer" at bounding box center [707, 401] width 104 height 24
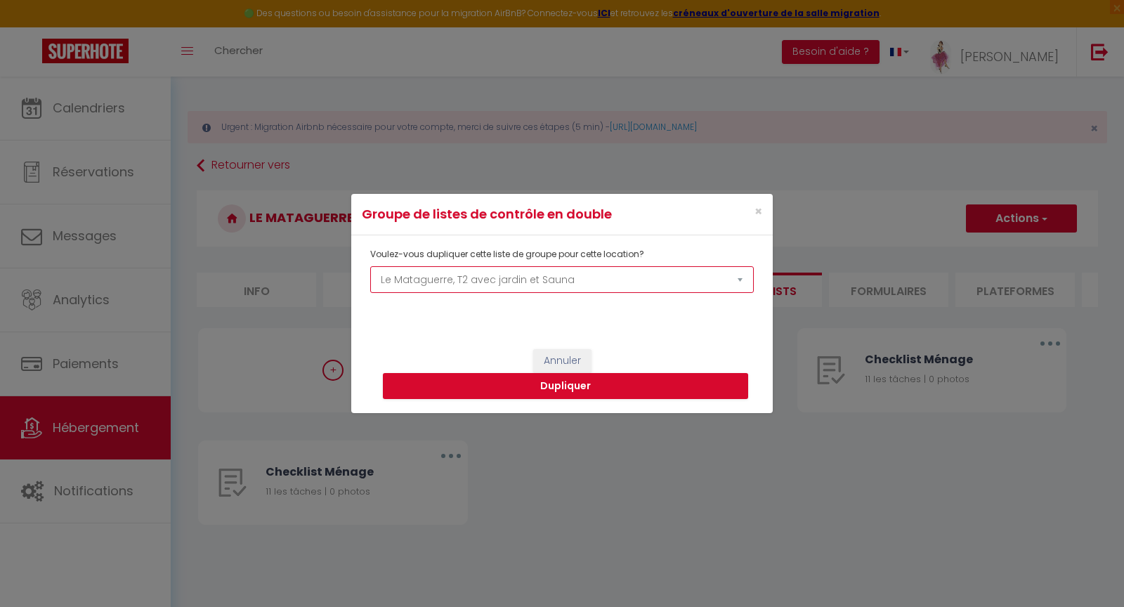
click at [460, 284] on select "La Source Le panoramique, vue et confort Les balcons de [GEOGRAPHIC_DATA][PERSO…" at bounding box center [561, 279] width 383 height 27
click at [581, 386] on button "Dupliquer" at bounding box center [565, 386] width 365 height 27
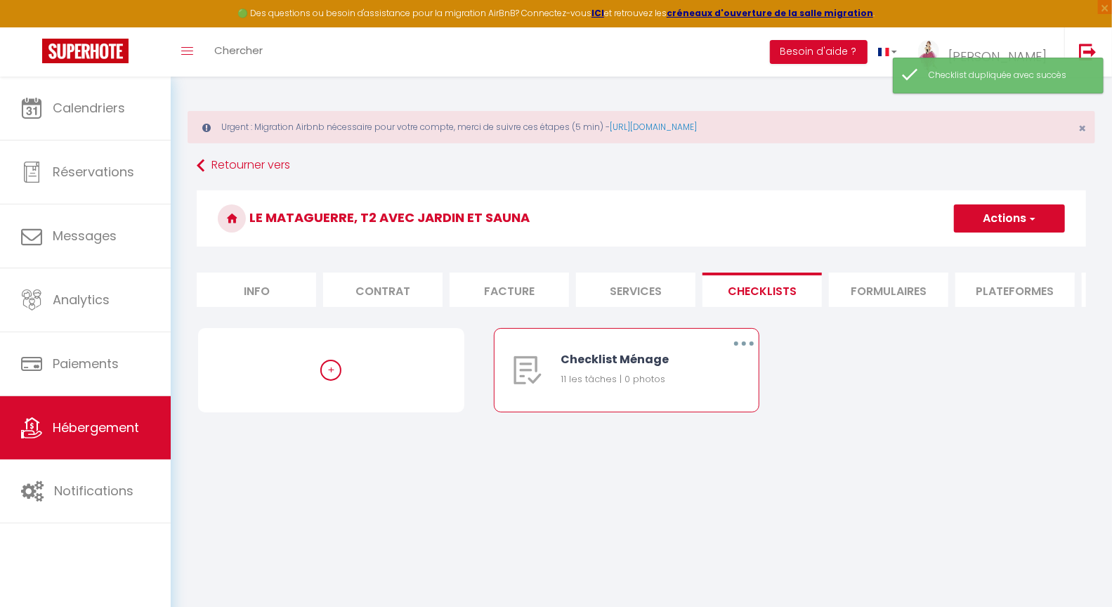
click at [747, 352] on button "button" at bounding box center [743, 343] width 39 height 22
click at [690, 409] on link "Dupliquer" at bounding box center [707, 401] width 104 height 24
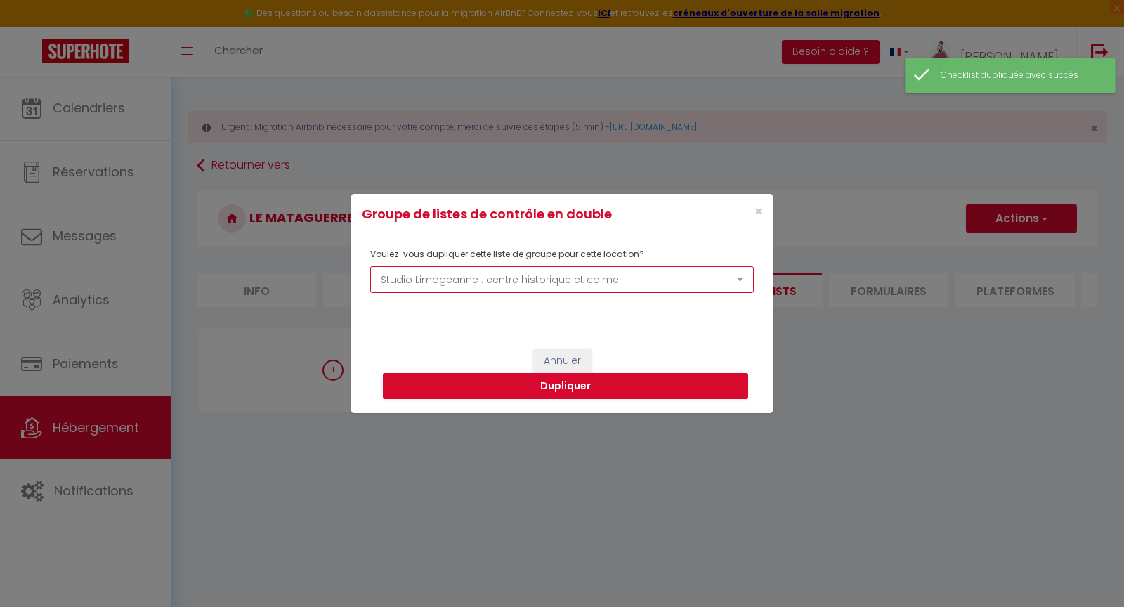
click at [501, 287] on select "La Source Le panoramique, vue et confort Les balcons de [GEOGRAPHIC_DATA][PERSO…" at bounding box center [561, 279] width 383 height 27
select select "74034"
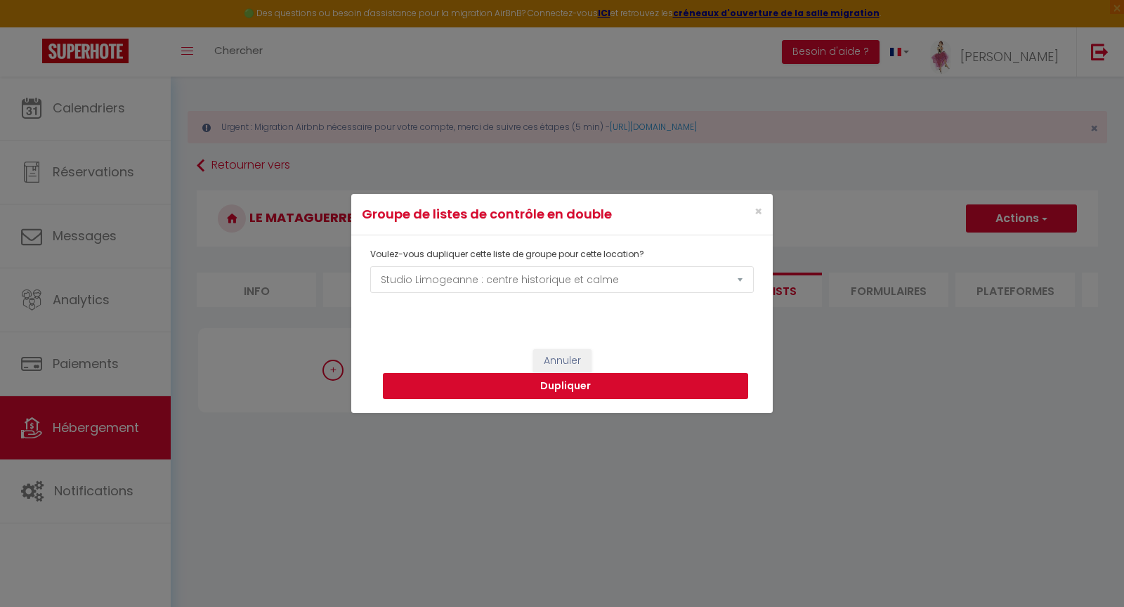
click at [604, 389] on button "Dupliquer" at bounding box center [565, 386] width 365 height 27
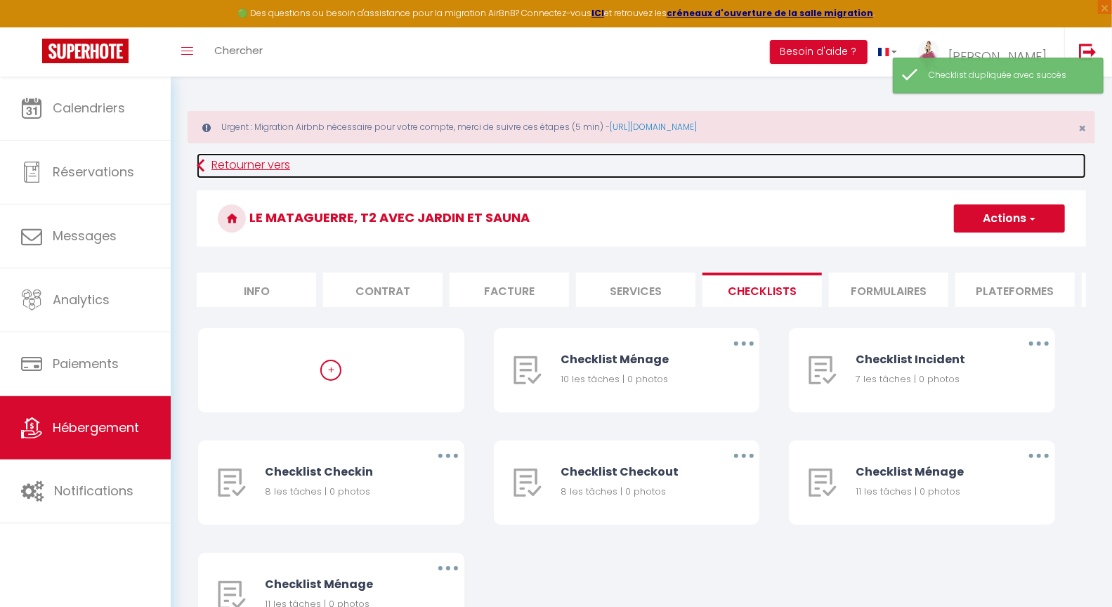
click at [229, 165] on link "Retourner vers" at bounding box center [641, 165] width 889 height 25
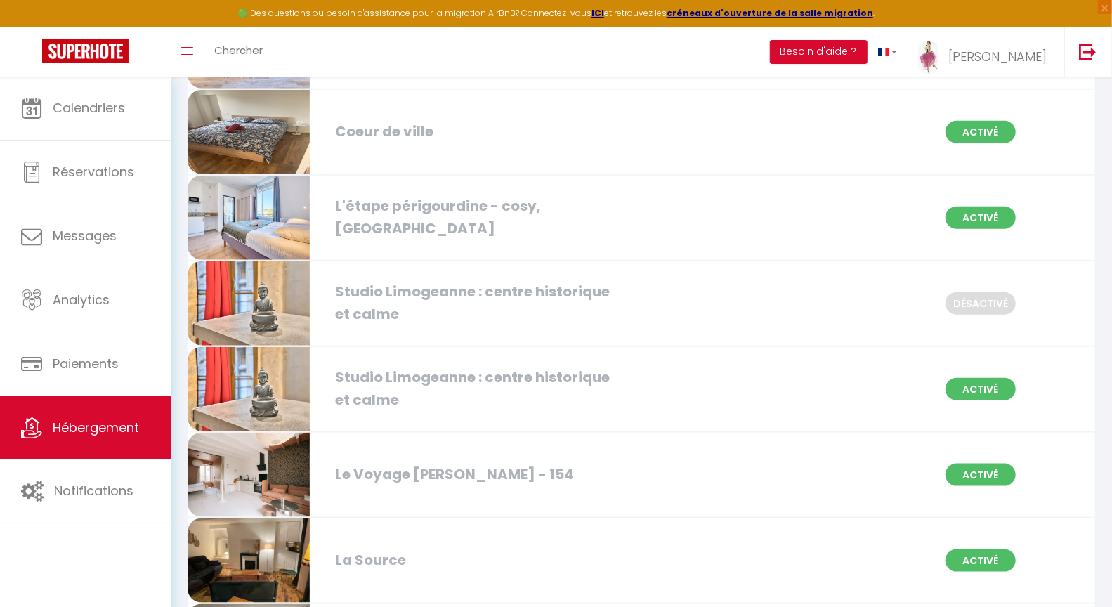
scroll to position [951, 0]
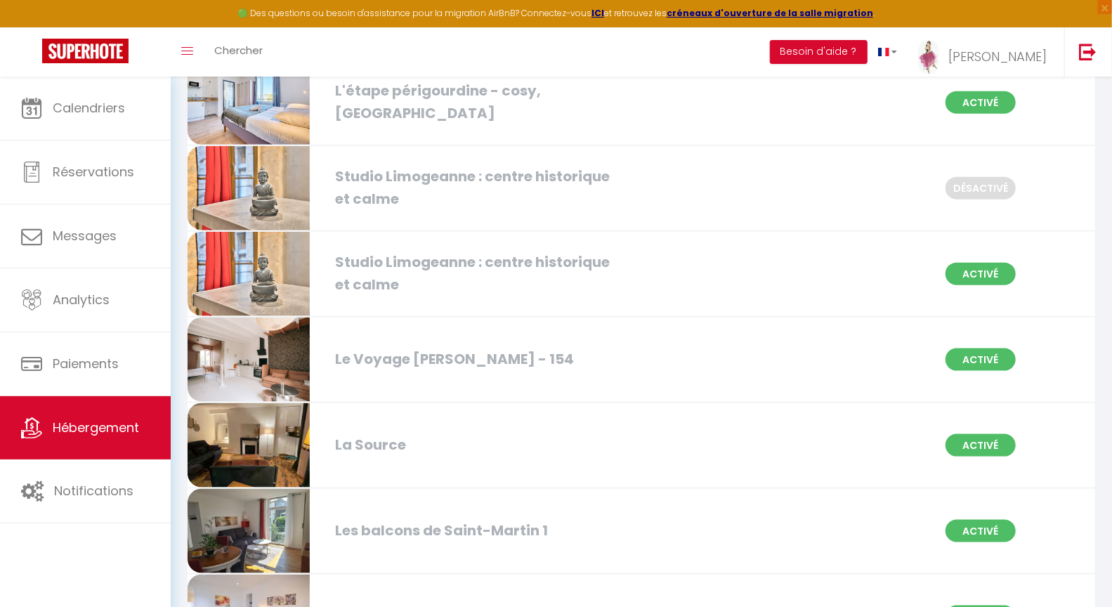
click at [366, 259] on div "Studio Limogeanne : centre historique et calme" at bounding box center [473, 273] width 290 height 44
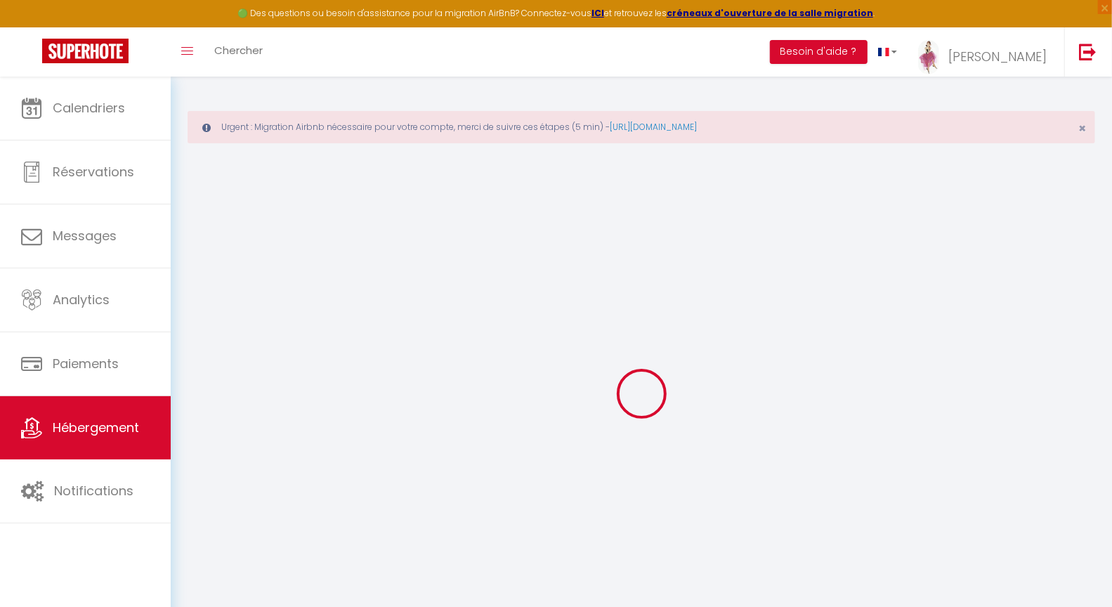
type input "Studio Limogeanne : centre historique et calme"
type input "[PERSON_NAME]"
type input "CAMBOURNAC"
type input "[STREET_ADDRESS]"
type input "24000"
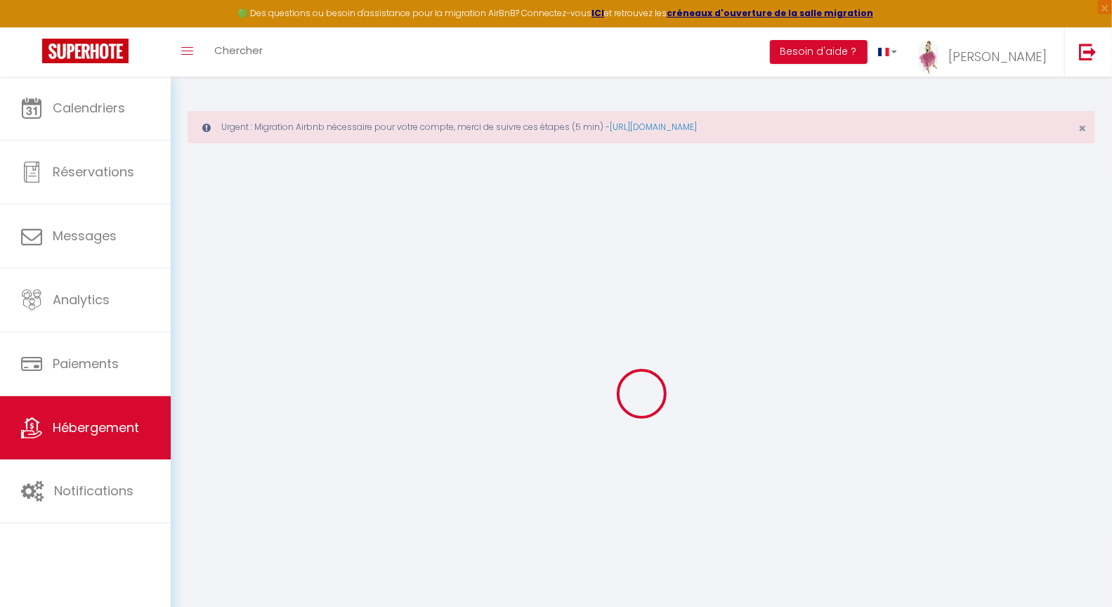
type input "PERIGUEUX"
select select "2"
select select "0"
type input "40"
select select
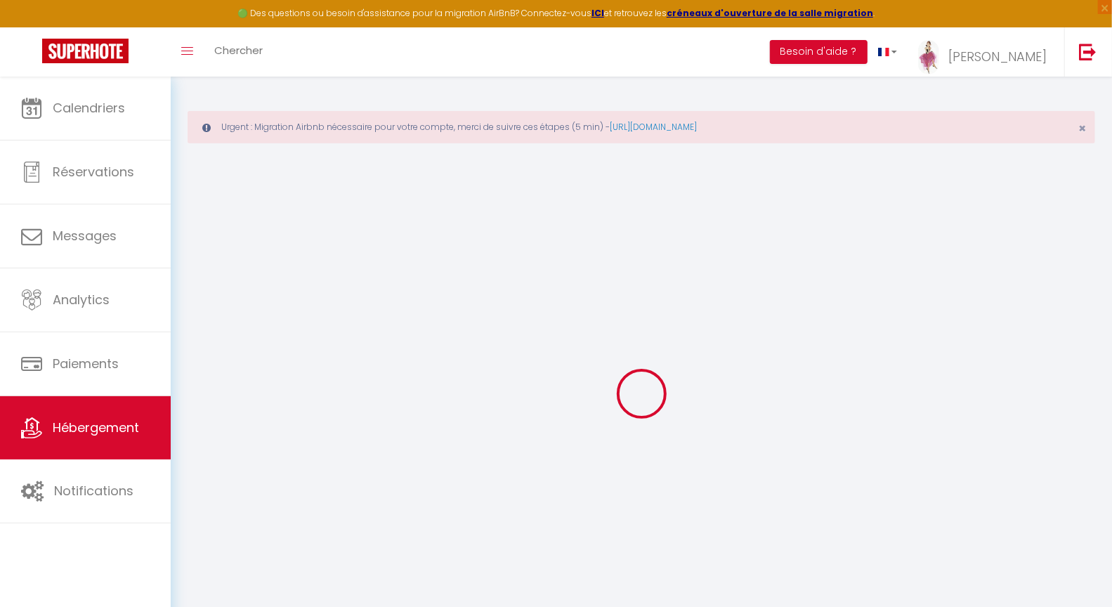
select select
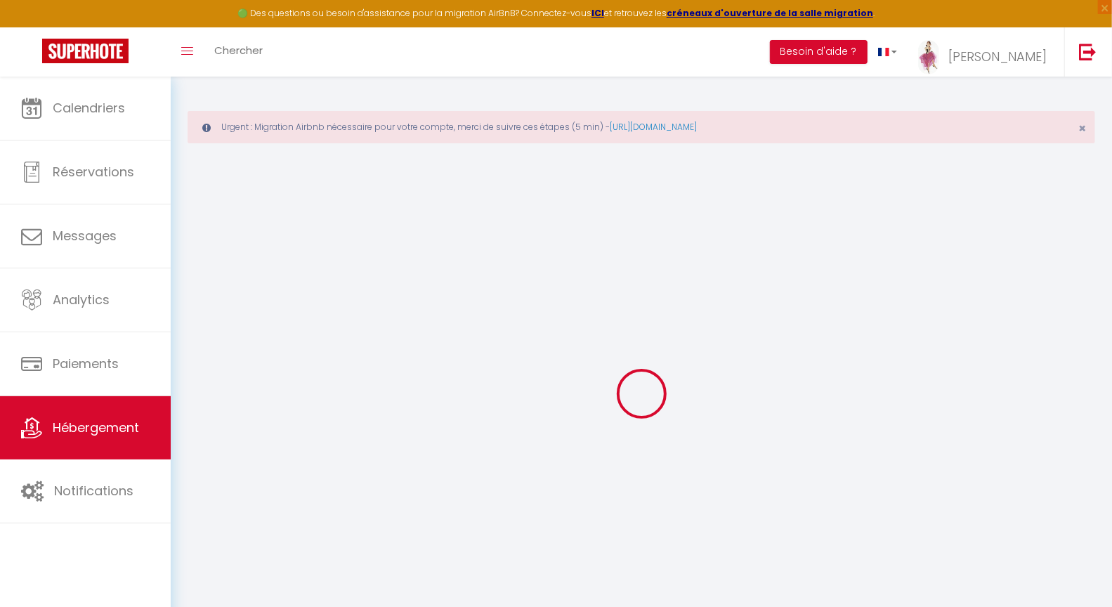
type input "[STREET_ADDRESS]"
type input "24000"
type input "Périgueux"
type input "[PERSON_NAME][EMAIL_ADDRESS][DOMAIN_NAME]"
select select
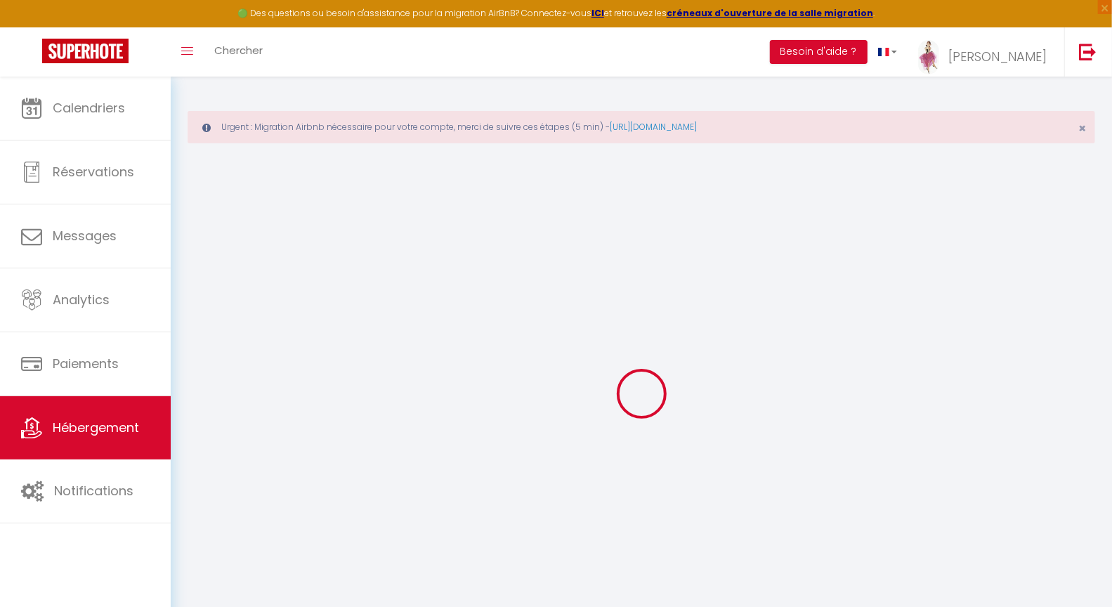
checkbox input "false"
type input "19"
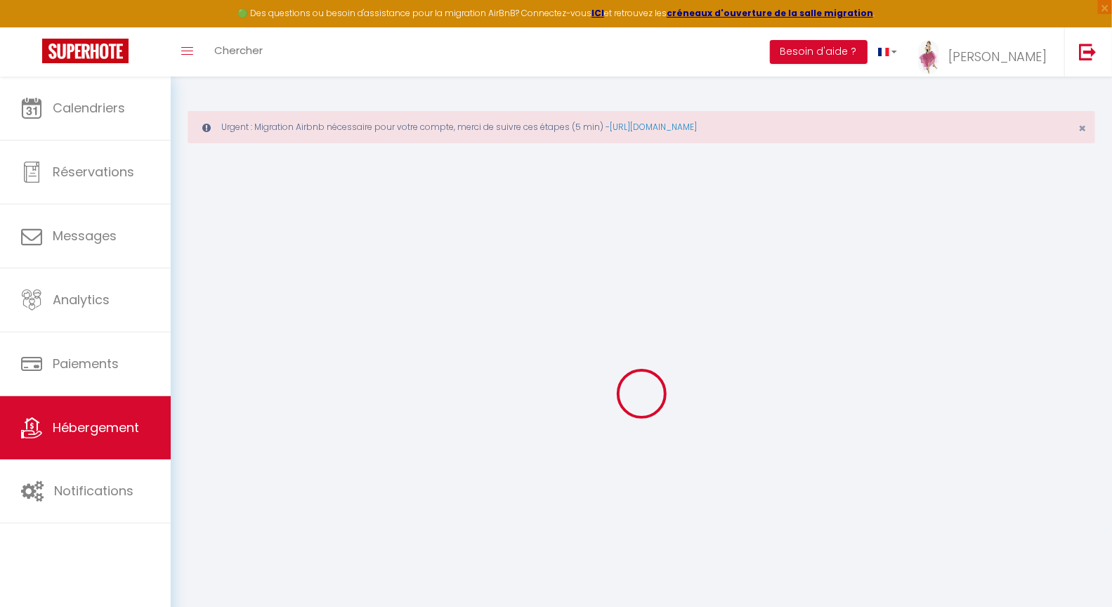
type input "0"
select select
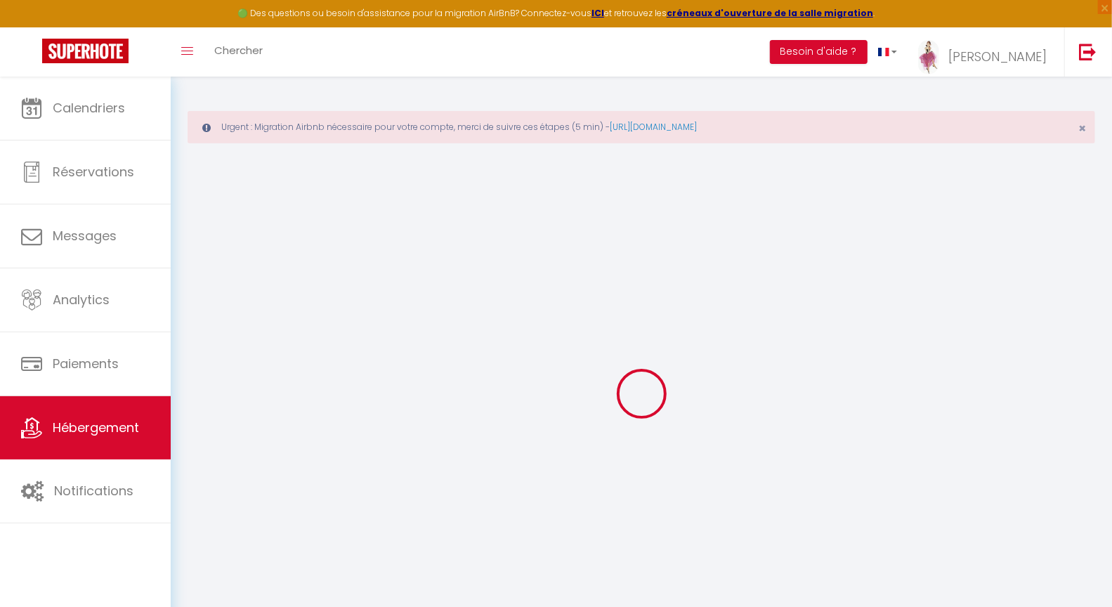
checkbox input "false"
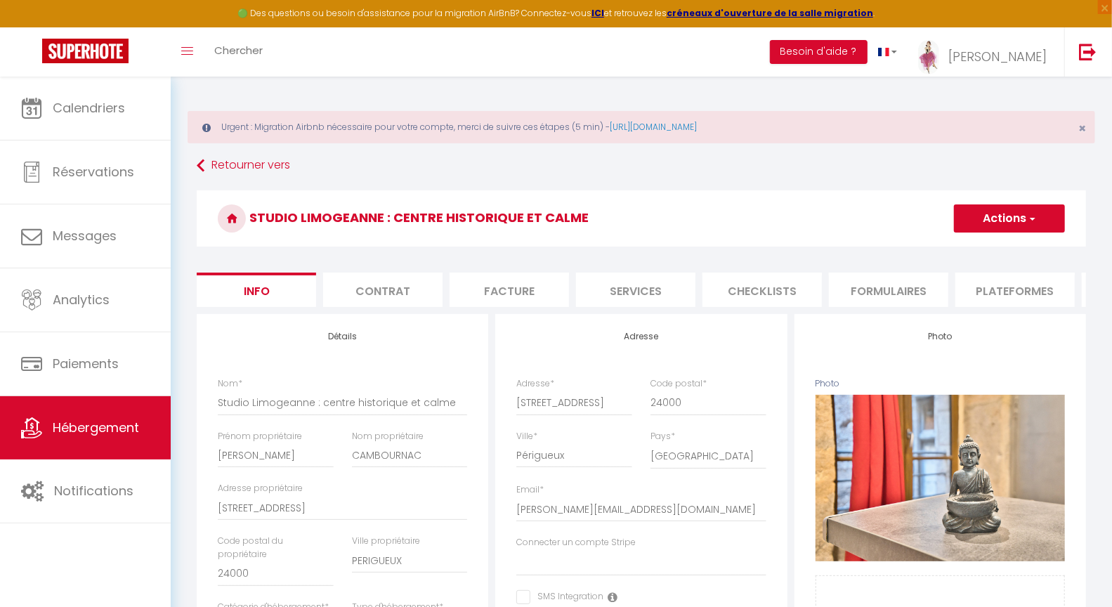
click at [753, 291] on li "Checklists" at bounding box center [761, 289] width 119 height 34
